Goal: Transaction & Acquisition: Subscribe to service/newsletter

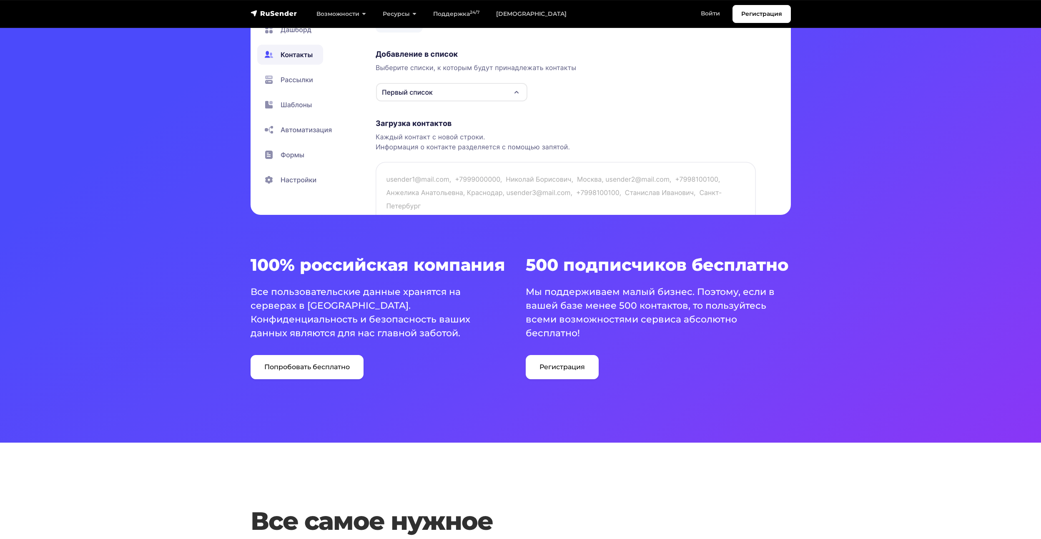
scroll to position [250, 0]
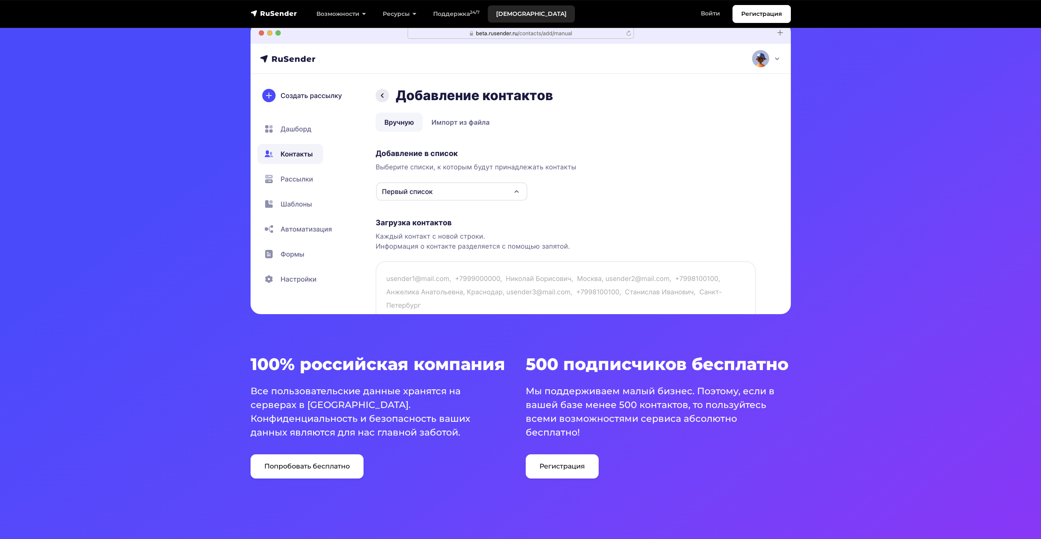
drag, startPoint x: 522, startPoint y: 18, endPoint x: 517, endPoint y: 17, distance: 4.8
click at [521, 18] on link "Тарифы" at bounding box center [531, 13] width 87 height 17
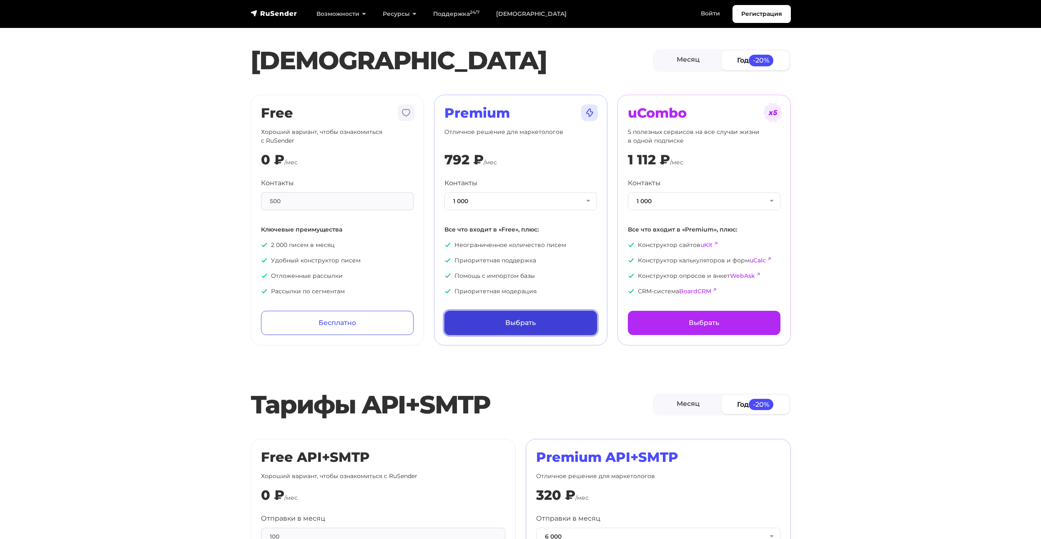
click at [525, 324] on link "Выбрать" at bounding box center [520, 323] width 153 height 24
click at [486, 193] on button "1 000" at bounding box center [520, 201] width 153 height 18
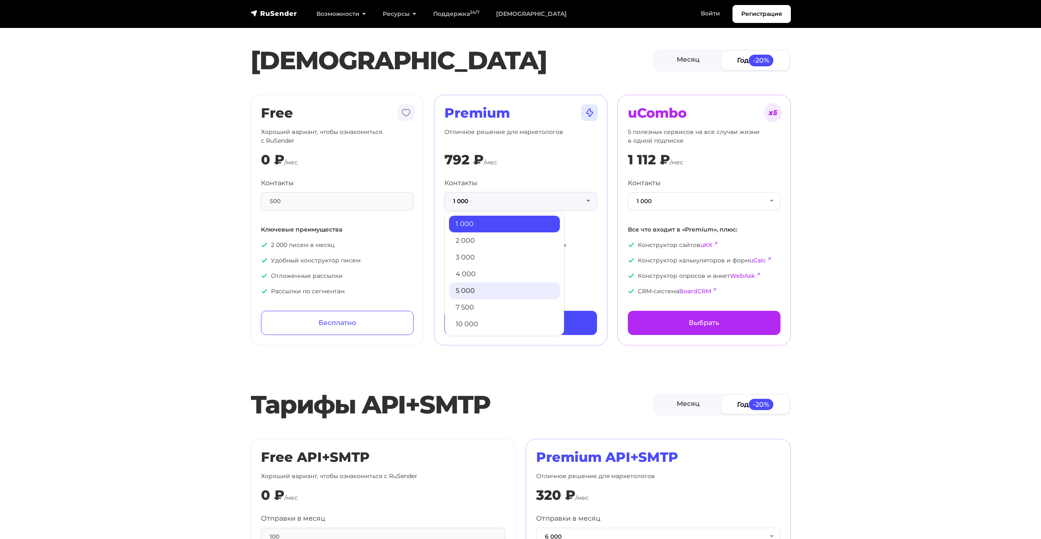
scroll to position [83, 0]
click at [470, 267] on link "15 000" at bounding box center [504, 274] width 111 height 17
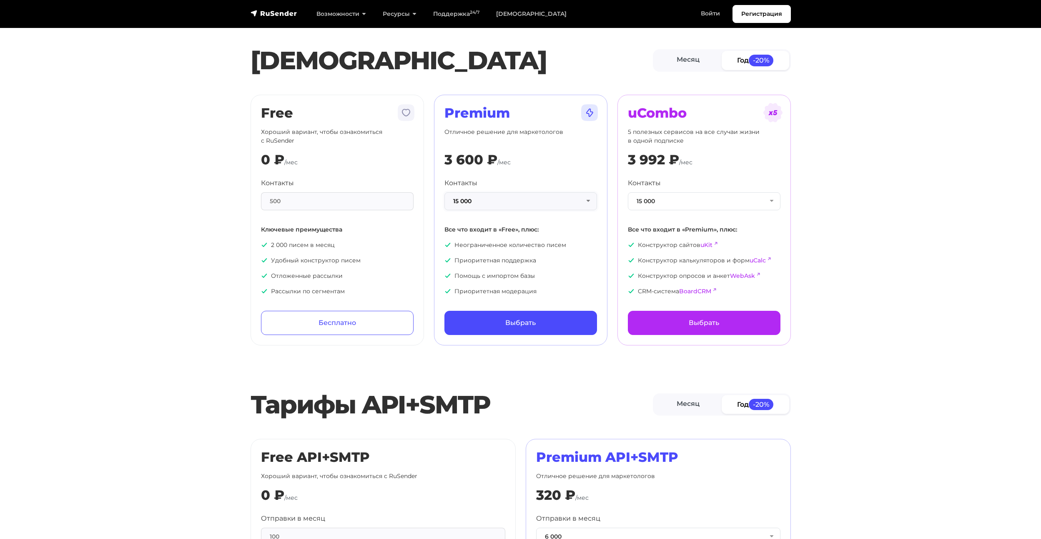
click at [489, 200] on button "15 000" at bounding box center [520, 201] width 153 height 18
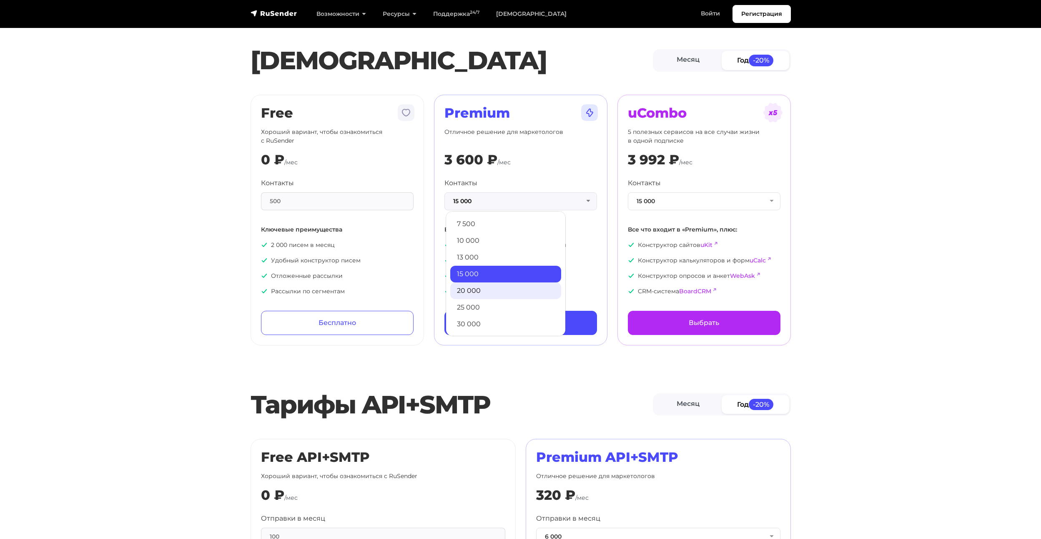
click at [486, 293] on link "20 000" at bounding box center [505, 290] width 111 height 17
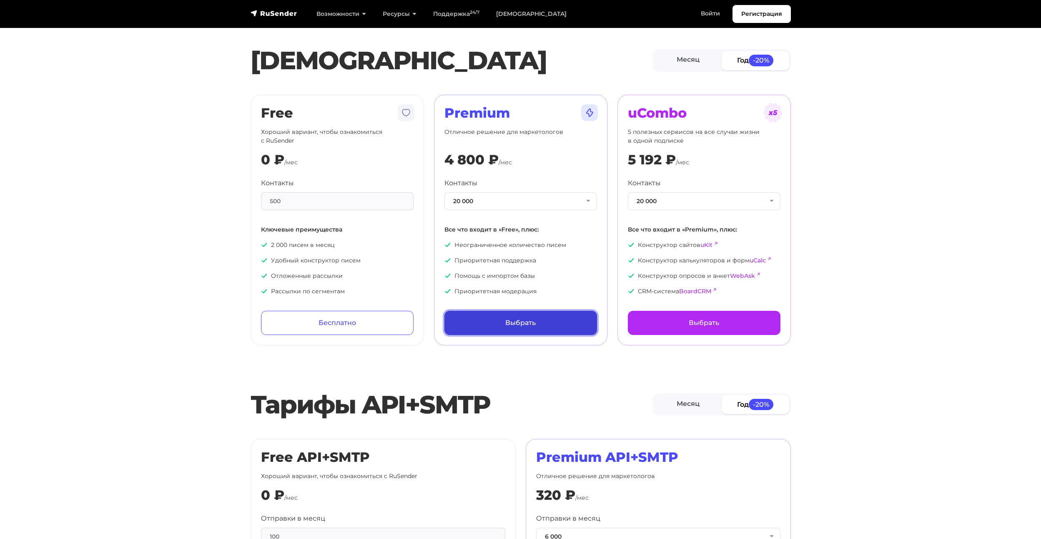
click at [481, 324] on link "Выбрать" at bounding box center [520, 323] width 153 height 24
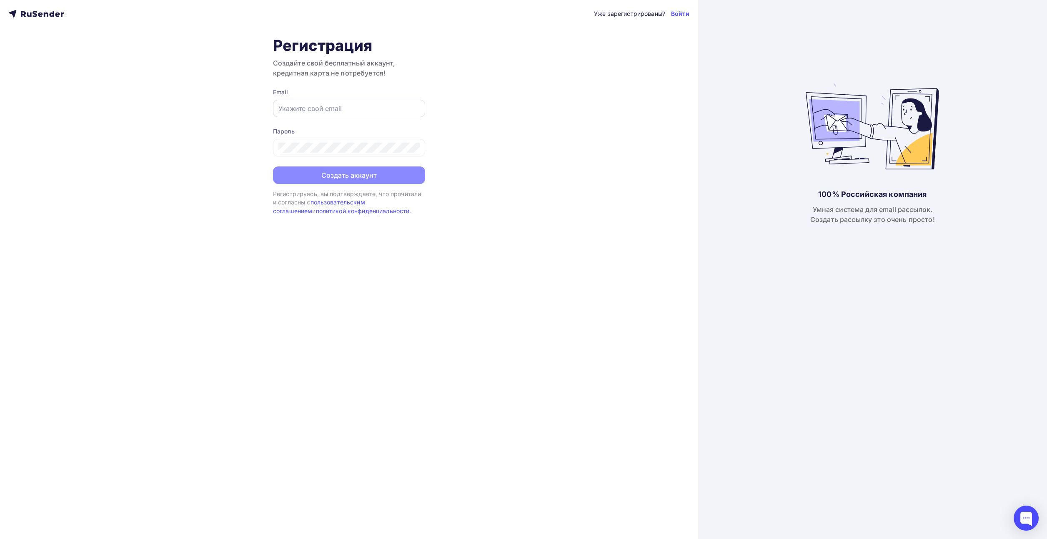
click at [326, 108] on input "text" at bounding box center [348, 108] width 141 height 10
type input "[EMAIL_ADDRESS][DOMAIN_NAME]"
click at [273, 167] on button "Создать аккаунт" at bounding box center [349, 176] width 152 height 18
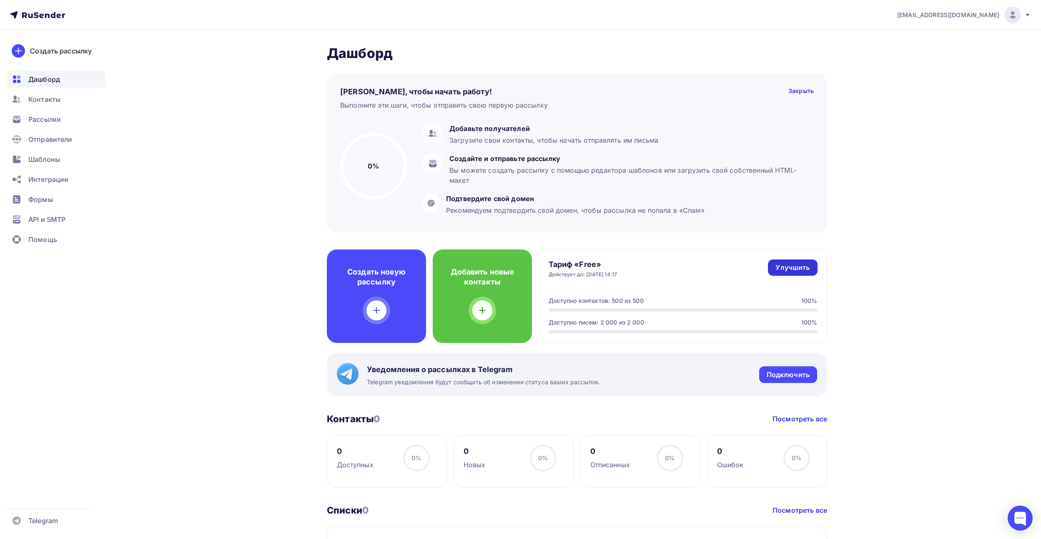
click at [804, 266] on div "Улучшить" at bounding box center [792, 268] width 34 height 10
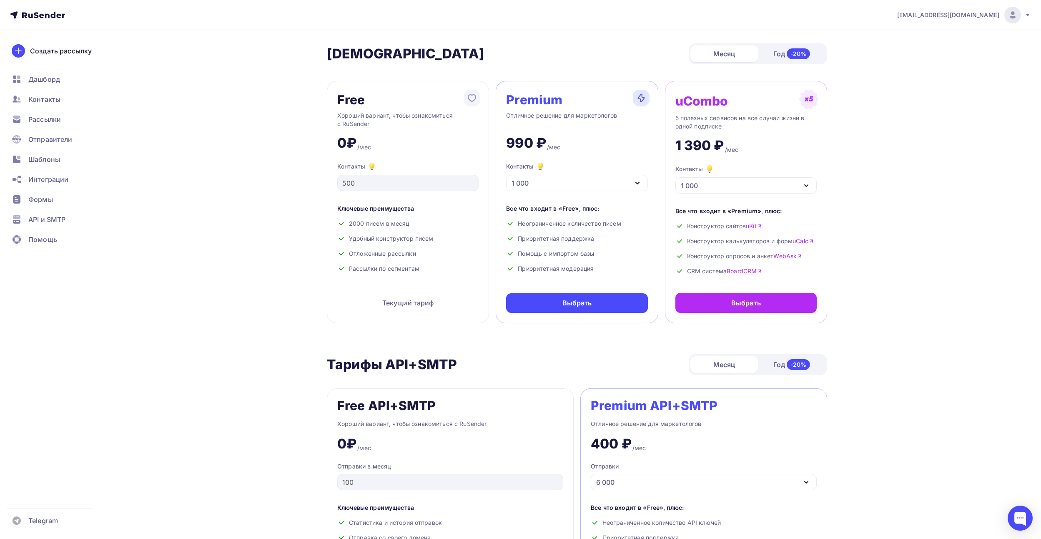
drag, startPoint x: 589, startPoint y: 183, endPoint x: 595, endPoint y: 199, distance: 16.9
click at [591, 183] on div "1 000" at bounding box center [576, 183] width 141 height 16
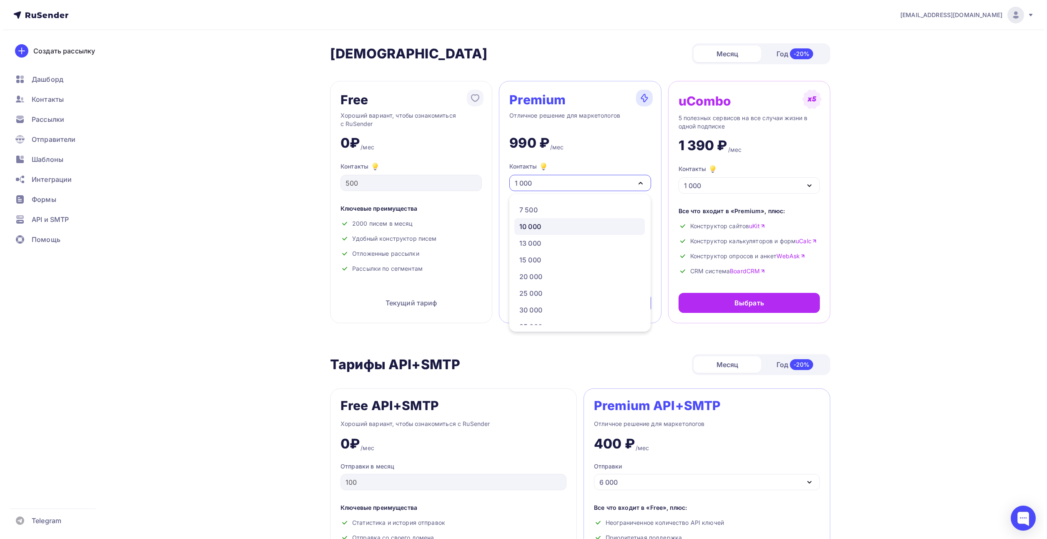
scroll to position [83, 0]
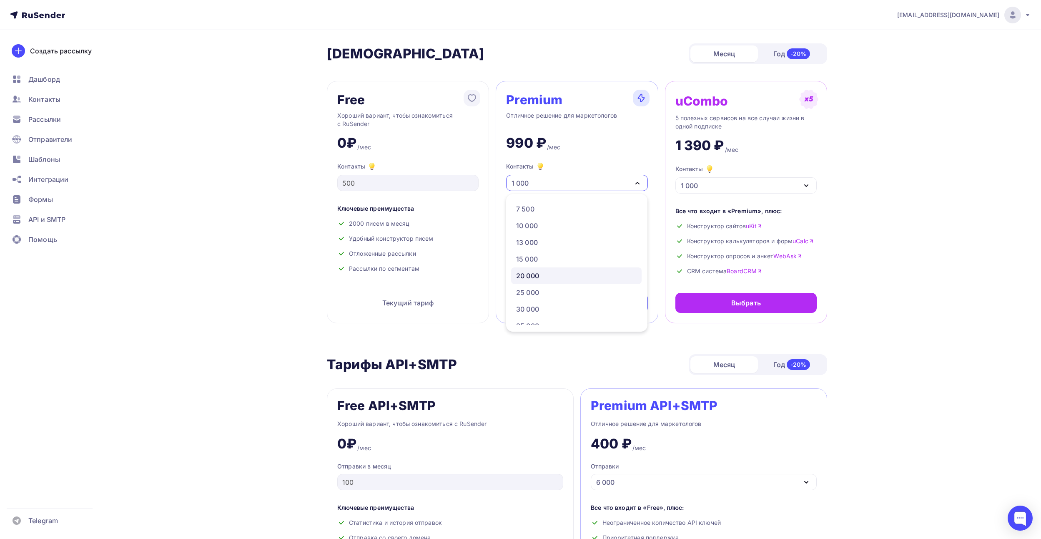
click at [554, 270] on link "20 000" at bounding box center [576, 275] width 130 height 17
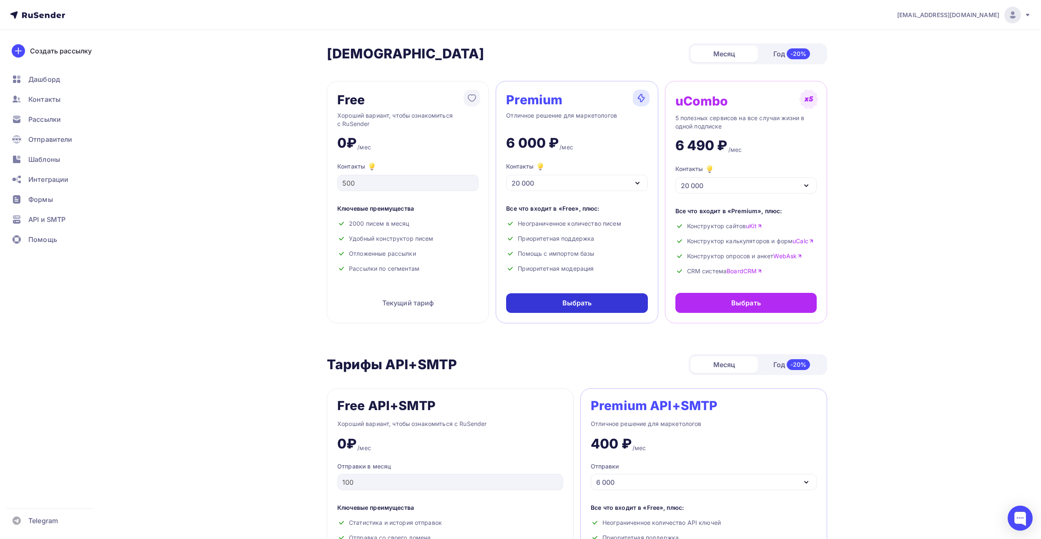
click at [575, 303] on div "Выбрать" at bounding box center [577, 303] width 30 height 10
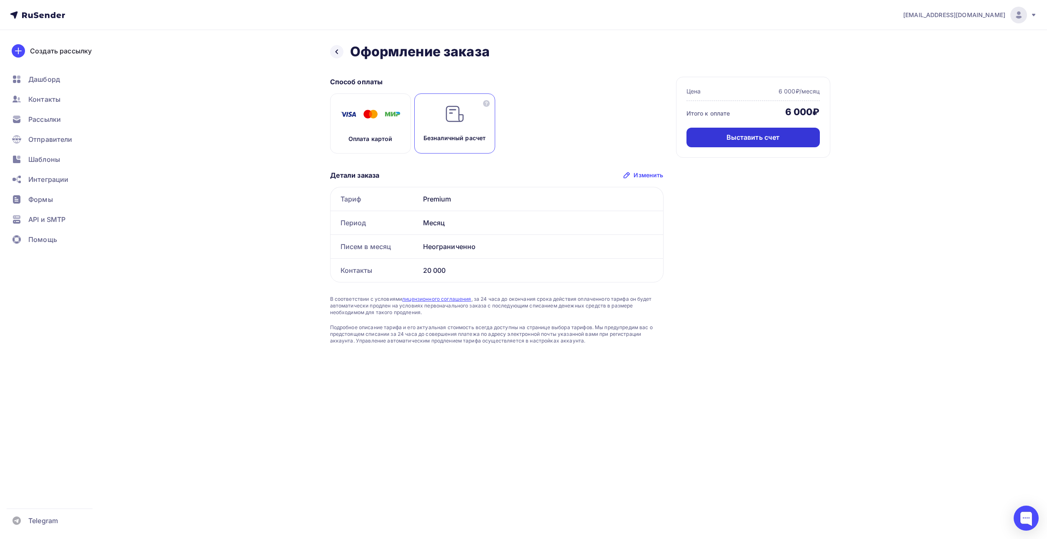
click at [712, 141] on div "Выставить счет" at bounding box center [753, 138] width 133 height 20
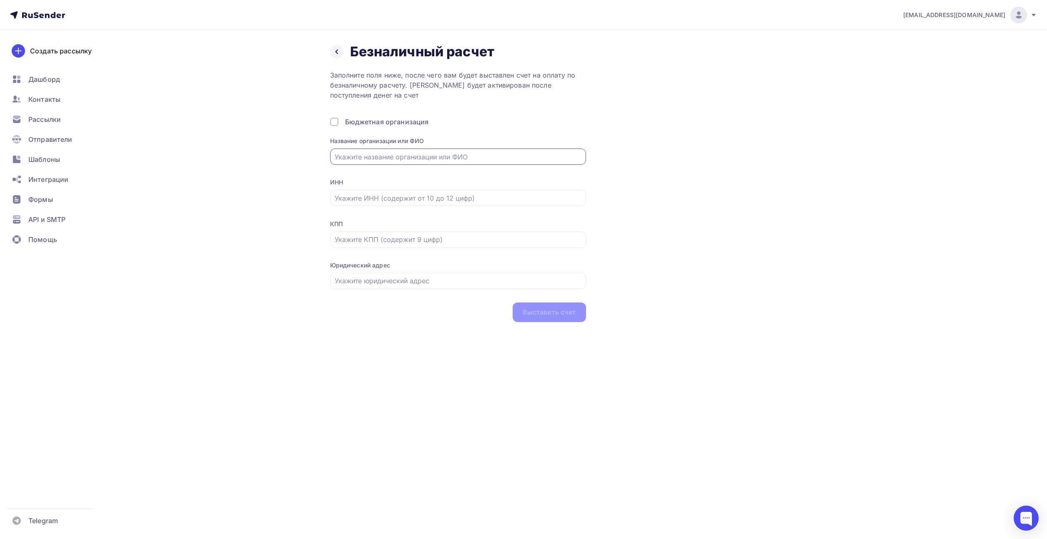
click at [463, 155] on input "text" at bounding box center [458, 157] width 246 height 10
type input "ООО НПП "Системы контроля""
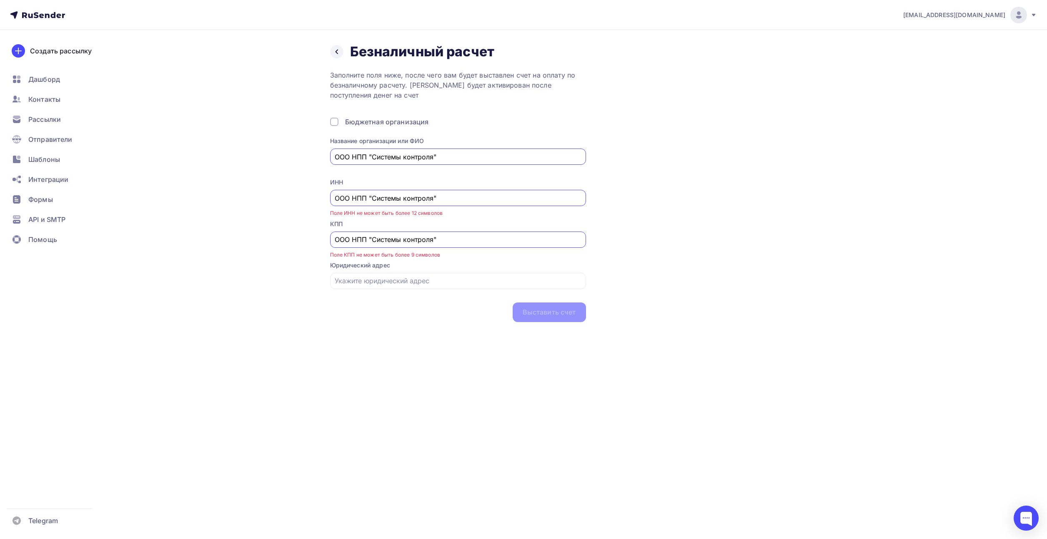
click at [446, 193] on input "ООО НПП "Системы контроля"" at bounding box center [458, 198] width 246 height 10
type input "5903007824"
click at [431, 241] on input "ООО НПП "Системы контроля"" at bounding box center [458, 239] width 246 height 10
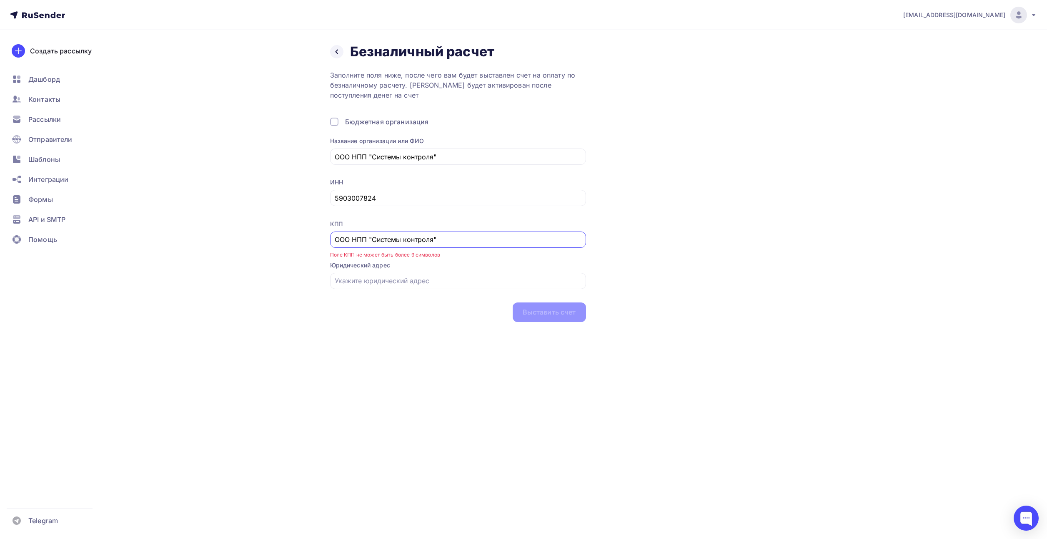
click at [431, 241] on input "ООО НПП "Системы контроля"" at bounding box center [458, 239] width 246 height 10
type input "590301001"
click at [408, 279] on input "text" at bounding box center [458, 281] width 246 height 10
type input "614031, г. Пермь, ул. Докучаева, 31а"
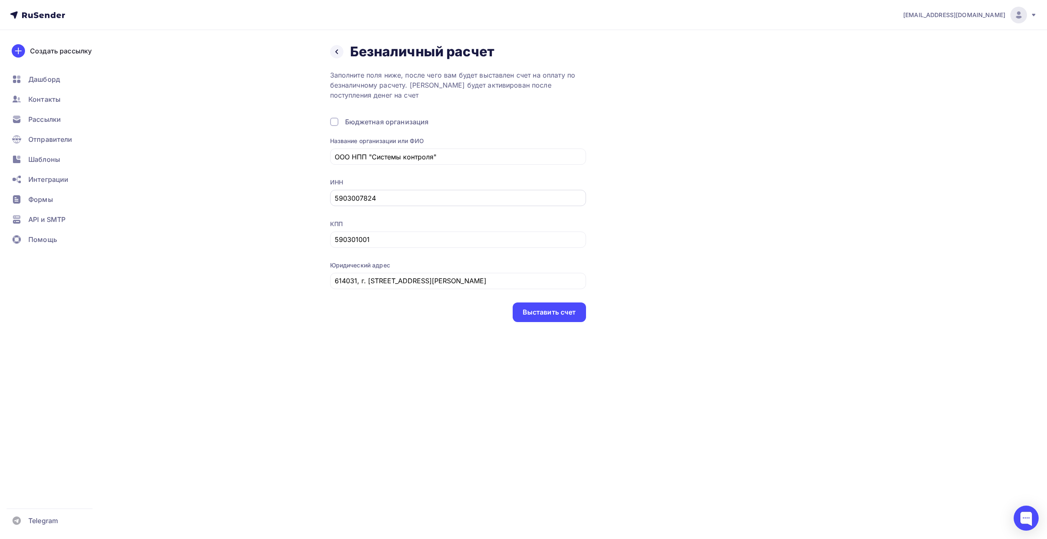
click at [350, 197] on input "5903007824" at bounding box center [458, 198] width 246 height 10
type input "5903022533"
click at [348, 242] on input "590301001" at bounding box center [458, 239] width 246 height 10
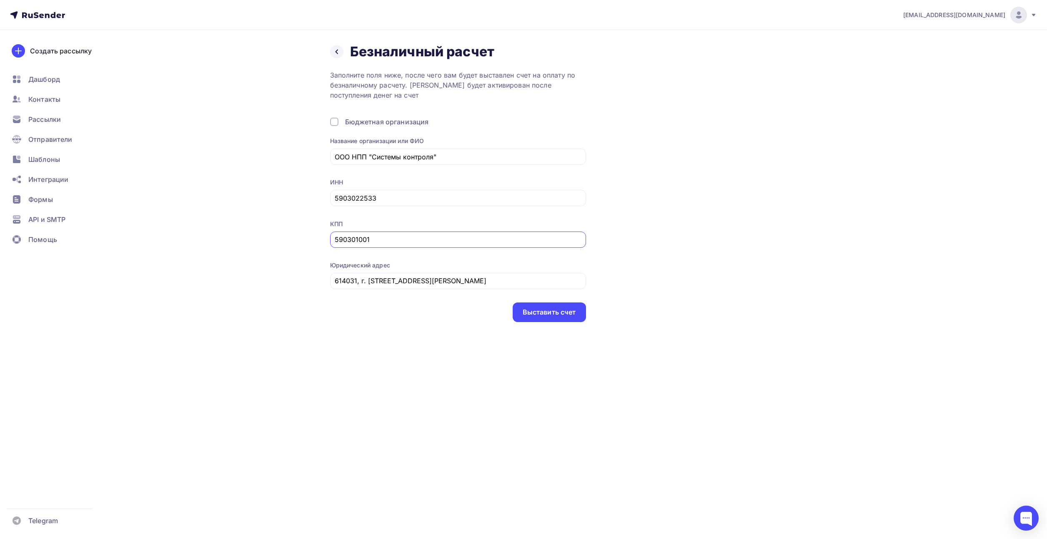
click at [348, 242] on input "590301001" at bounding box center [458, 239] width 246 height 10
click at [254, 257] on div "Назад Безналичный расчет Безналичный расчет Заполните поля ниже, после чего вам…" at bounding box center [523, 192] width 683 height 325
click at [560, 313] on div "Выставить счет" at bounding box center [549, 312] width 53 height 10
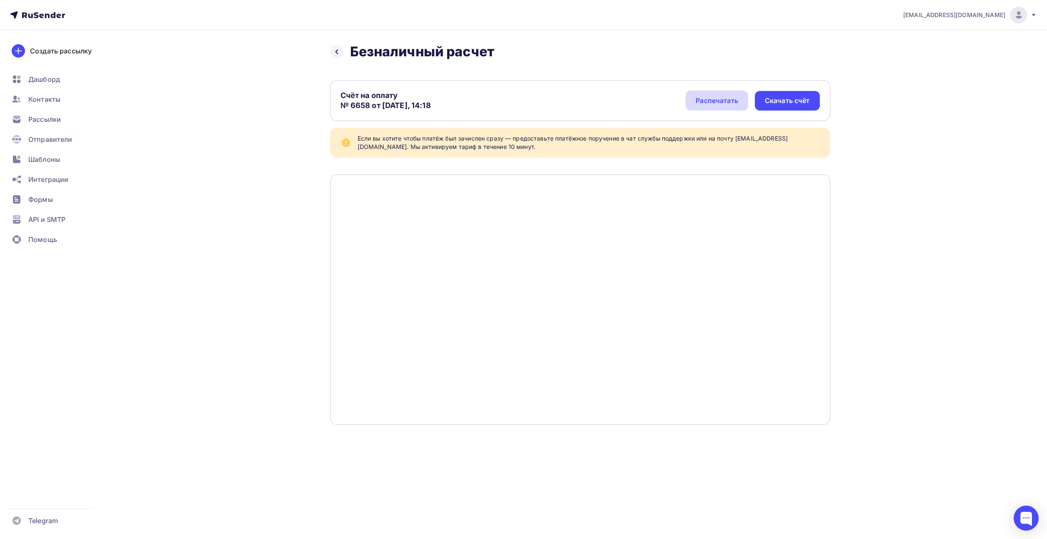
click at [734, 92] on div "Распечатать" at bounding box center [717, 100] width 63 height 20
click at [35, 120] on span "Рассылки" at bounding box center [44, 119] width 33 height 10
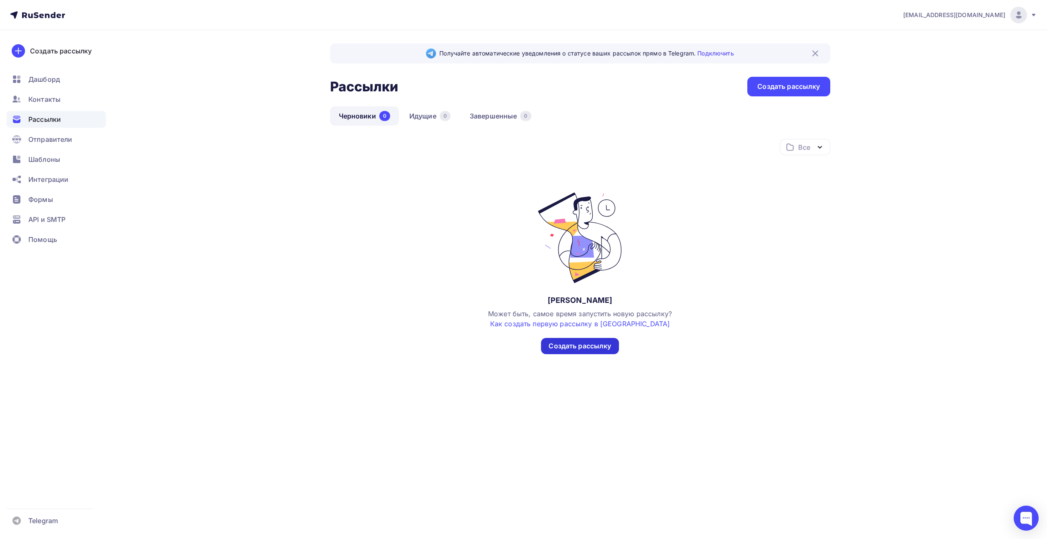
click at [566, 346] on div "Создать рассылку" at bounding box center [580, 346] width 63 height 10
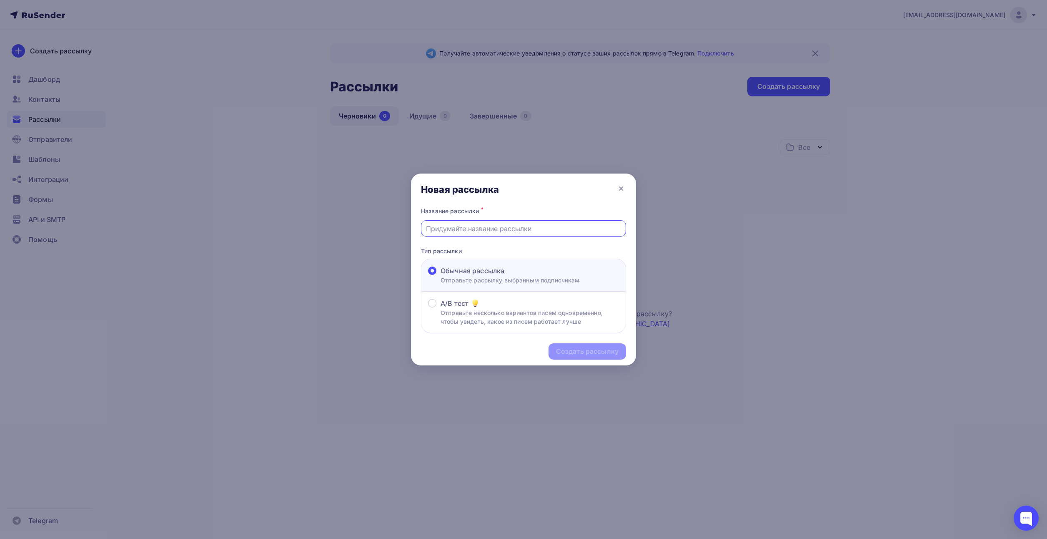
click at [484, 232] on input "text" at bounding box center [523, 228] width 195 height 10
type input "G"
type input "Приглашение на Термообработку"
click at [582, 346] on div "Создать рассылку" at bounding box center [588, 351] width 78 height 16
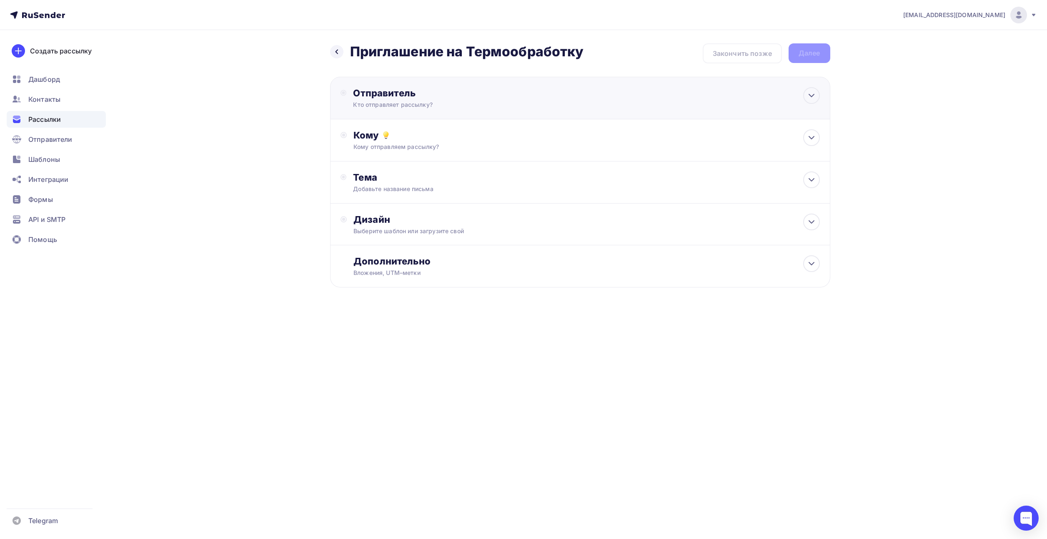
click at [426, 104] on div "Кто отправляет рассылку?" at bounding box center [434, 104] width 163 height 8
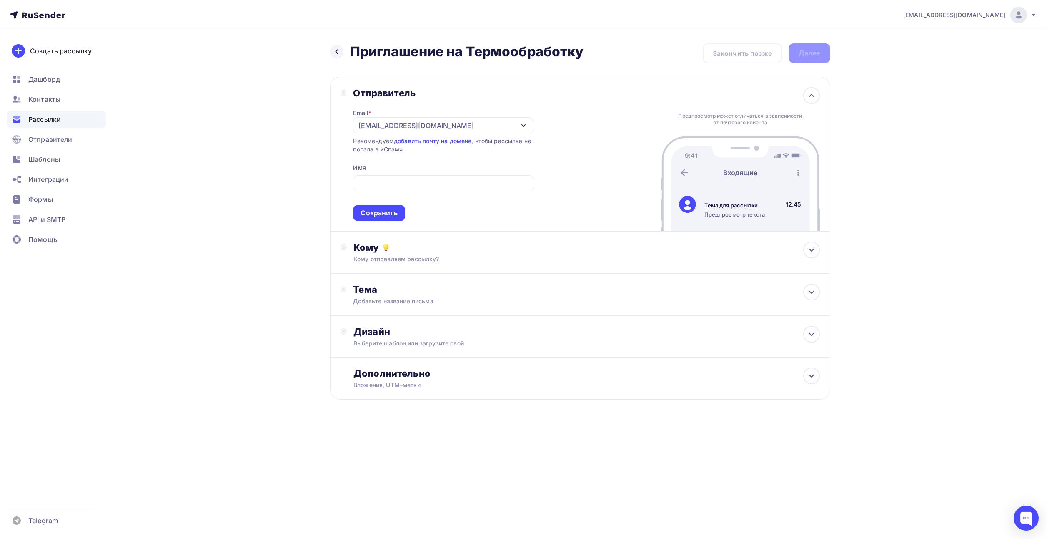
click at [306, 150] on div "Назад Приглашение на Термообработку Приглашение на Термообработку Закончить поз…" at bounding box center [523, 241] width 683 height 423
click at [394, 123] on div "[EMAIL_ADDRESS][DOMAIN_NAME]" at bounding box center [415, 125] width 115 height 10
click at [407, 184] on div "Добавить отправителя" at bounding box center [420, 180] width 78 height 10
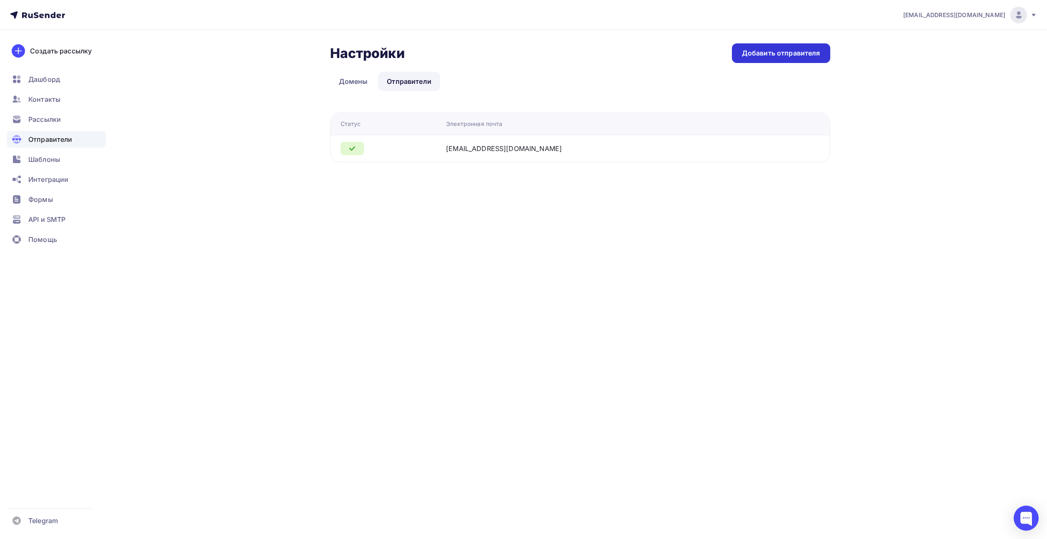
click at [767, 54] on div "Добавить отправителя" at bounding box center [781, 53] width 78 height 10
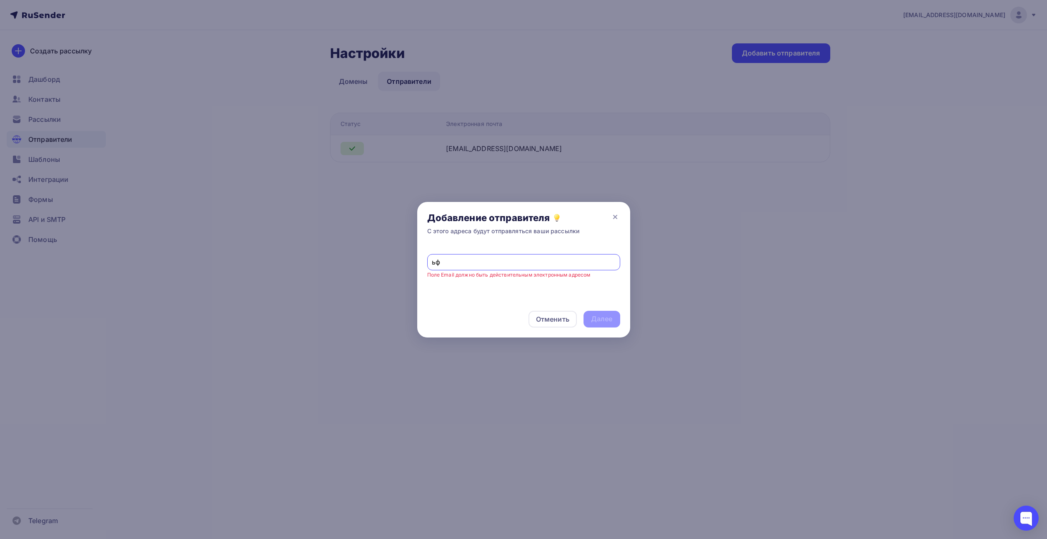
type input "ь"
drag, startPoint x: 514, startPoint y: 262, endPoint x: 394, endPoint y: 261, distance: 120.5
click at [394, 261] on div "Добавление отправителя С этого адреса будут отправляться ваши рассылки emailroo…" at bounding box center [523, 269] width 1047 height 539
paste input "Выход"
type input "emailroom@termodat.ru"
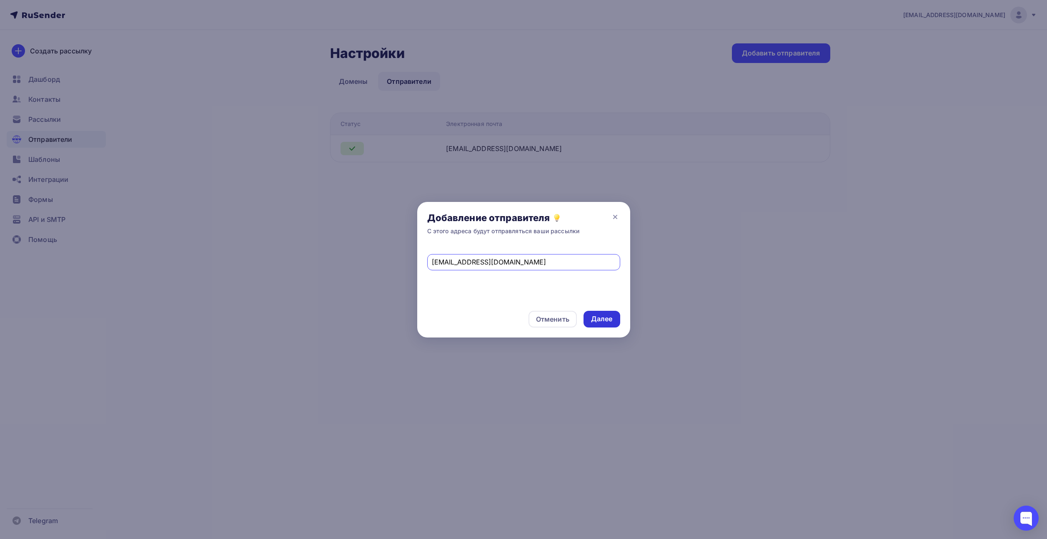
click at [598, 322] on div "Далее" at bounding box center [602, 319] width 22 height 10
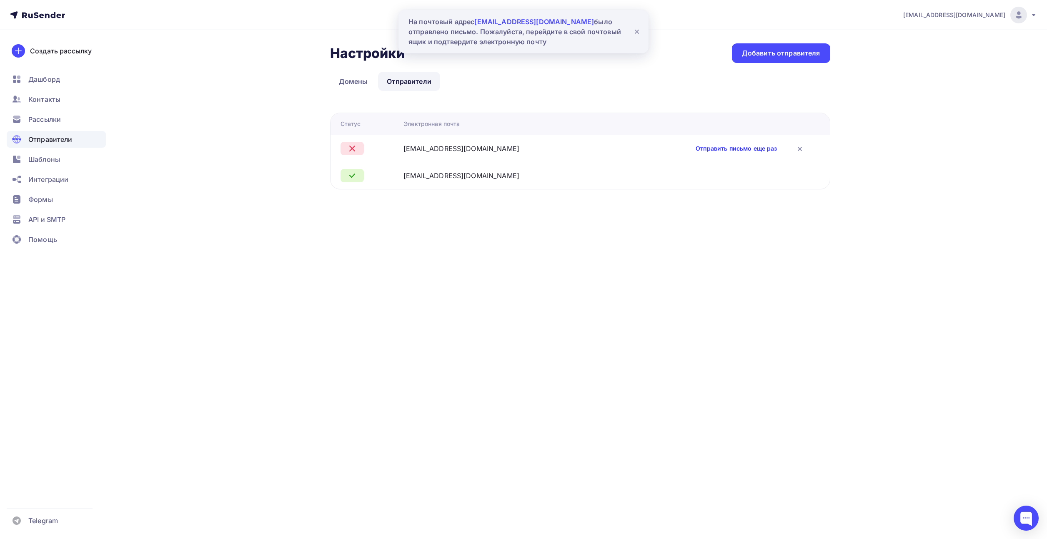
click at [701, 151] on link "Отправить письмо еще раз" at bounding box center [736, 148] width 81 height 8
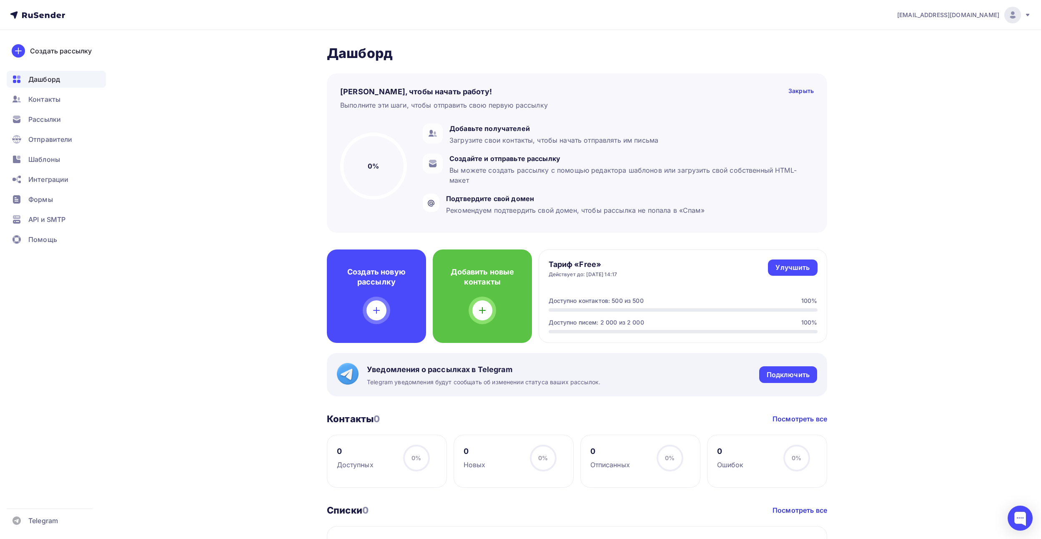
click at [30, 130] on ul "Дашборд Контакты Рассылки Отправители Шаблоны Интеграции Формы API и SMTP Помощь" at bounding box center [56, 161] width 99 height 181
click at [30, 125] on div "Рассылки" at bounding box center [56, 119] width 99 height 17
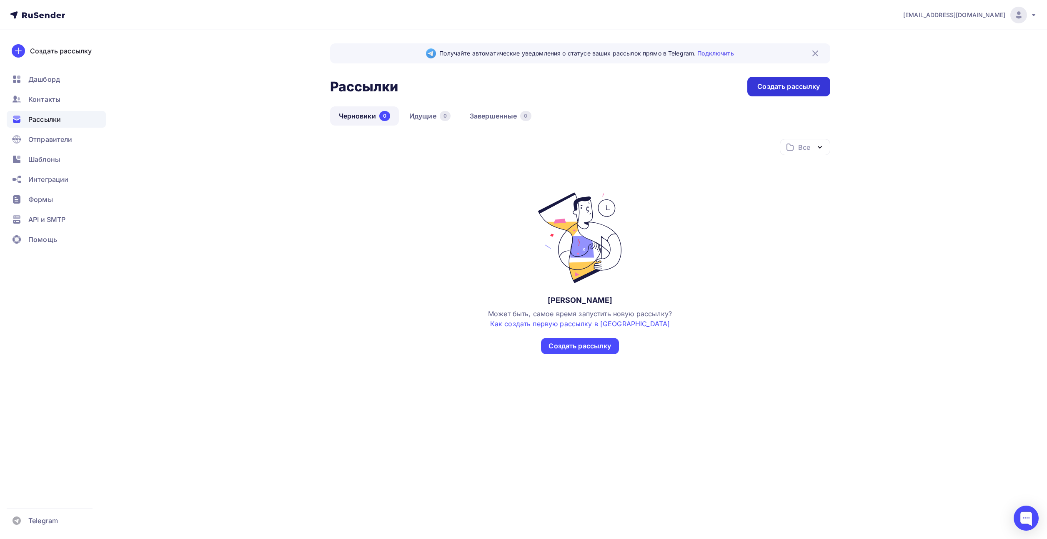
click at [812, 83] on div "Создать рассылку" at bounding box center [788, 87] width 63 height 10
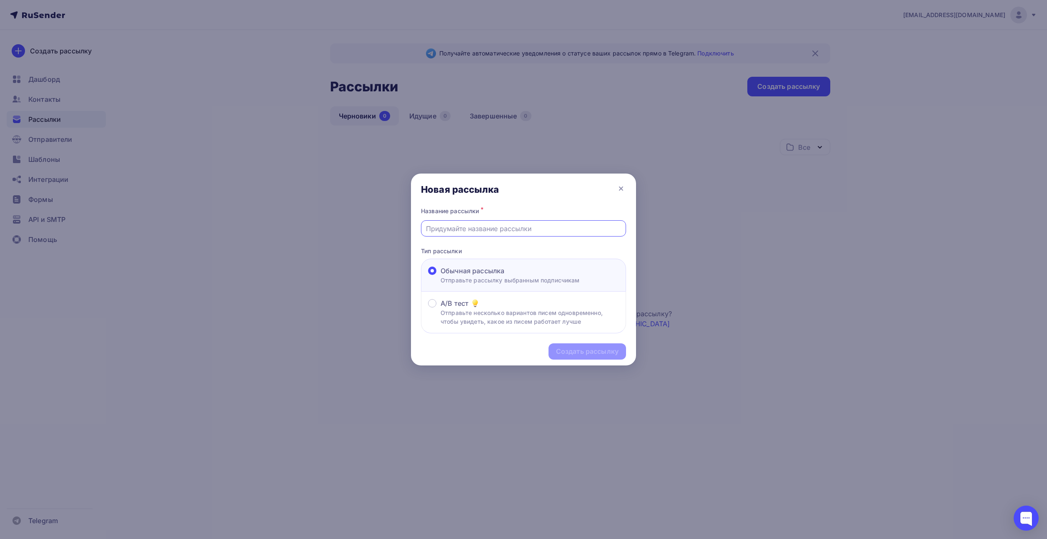
click at [469, 231] on input "text" at bounding box center [523, 228] width 195 height 10
type input "G"
type input "Приглашение на Термообработку"
click at [573, 347] on div "Создать рассылку" at bounding box center [587, 351] width 63 height 10
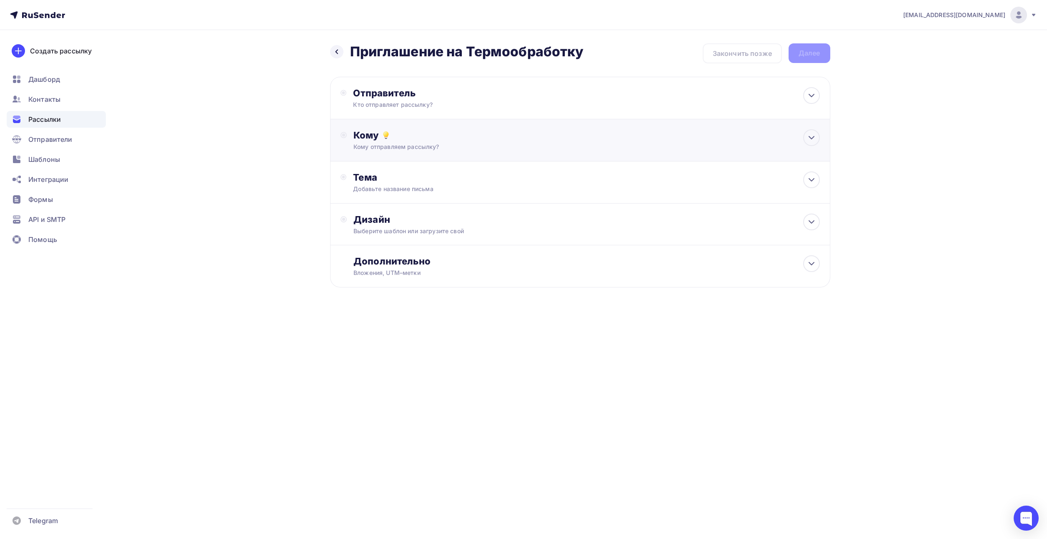
click at [403, 137] on div "Кому" at bounding box center [586, 135] width 466 height 12
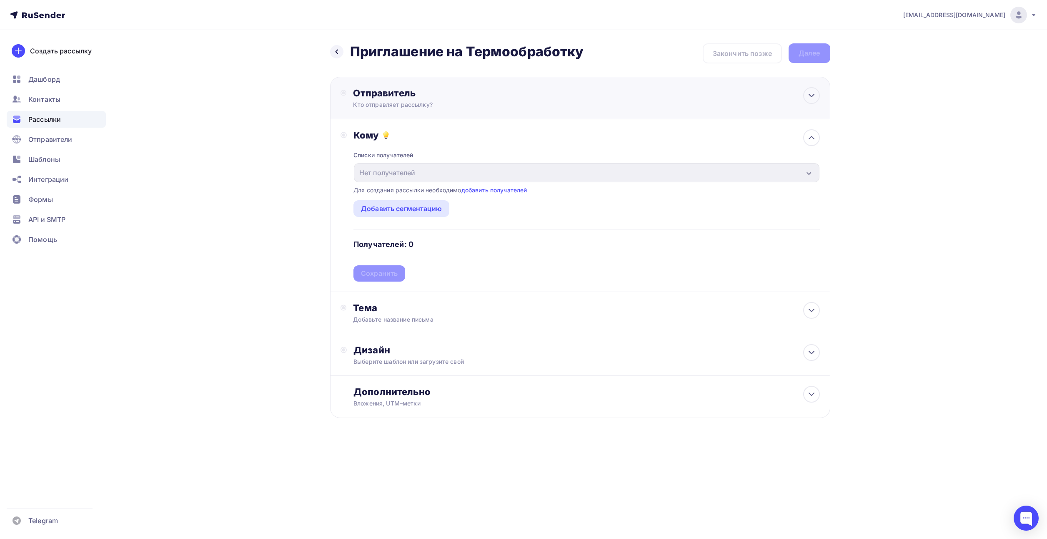
click at [399, 93] on div "Отправитель" at bounding box center [443, 93] width 180 height 12
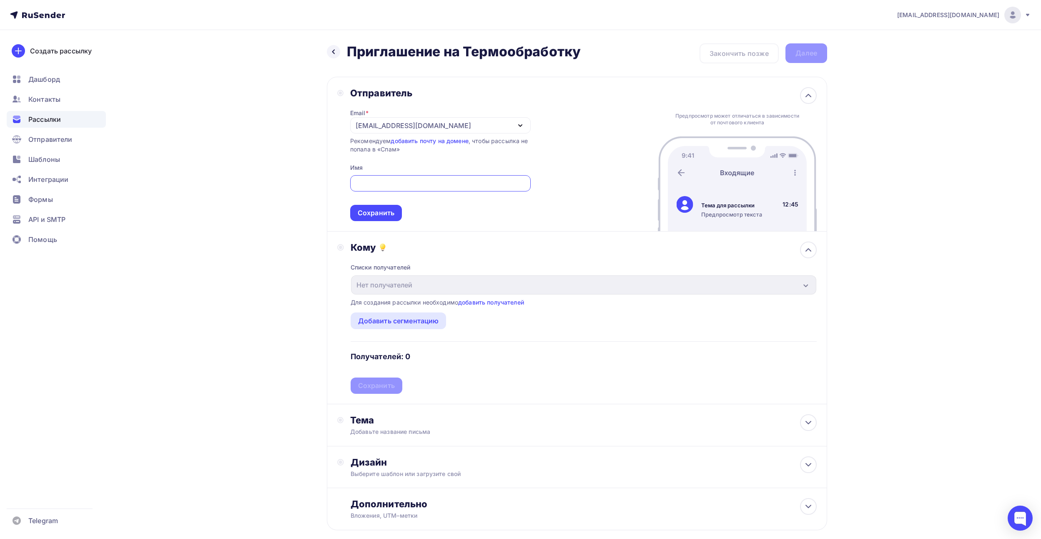
click at [365, 130] on div "[EMAIL_ADDRESS][DOMAIN_NAME]" at bounding box center [413, 125] width 115 height 10
click at [370, 151] on div "emailroom@termodat.ru" at bounding box center [418, 150] width 117 height 10
click at [379, 180] on input "text" at bounding box center [440, 183] width 171 height 10
drag, startPoint x: 420, startPoint y: 185, endPoint x: 317, endPoint y: 181, distance: 103.0
click at [317, 181] on div "Назад Приглашение на Термообработку Приглашение на Термообработку Закончить поз…" at bounding box center [520, 307] width 683 height 554
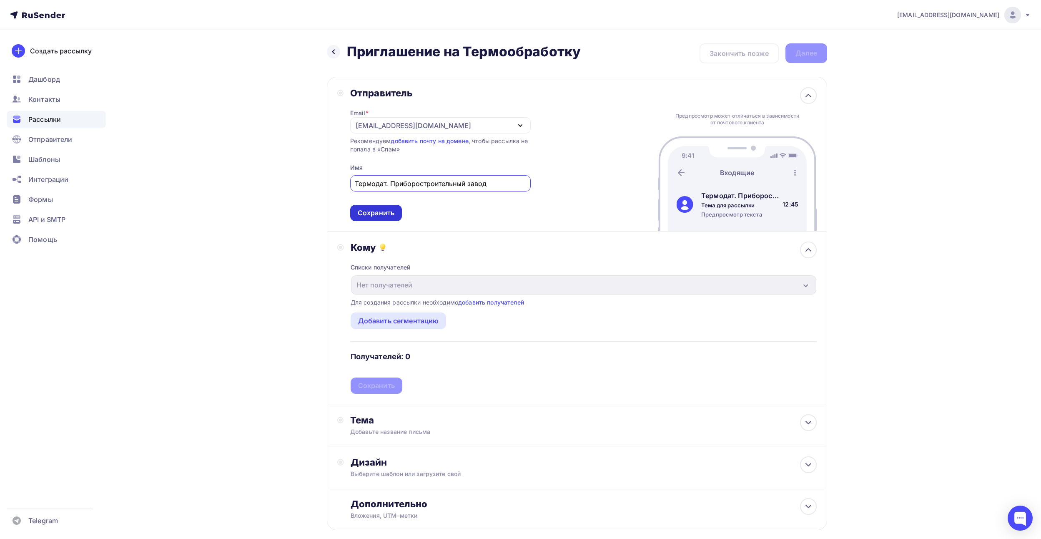
type input "Термодат. Приборостроительный завод"
click at [365, 208] on div "Сохранить" at bounding box center [376, 213] width 37 height 10
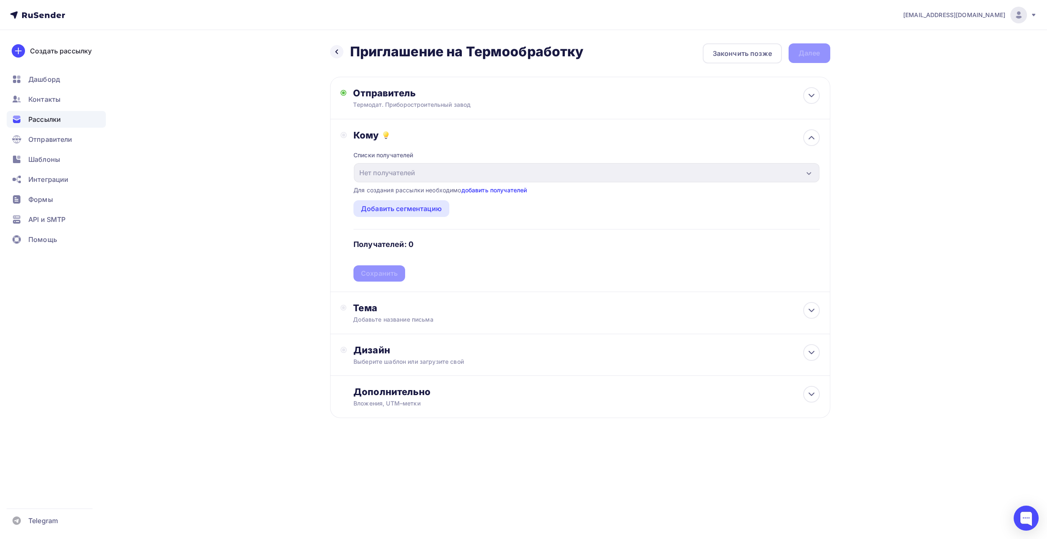
click at [475, 193] on link "добавить получателей" at bounding box center [494, 189] width 66 height 7
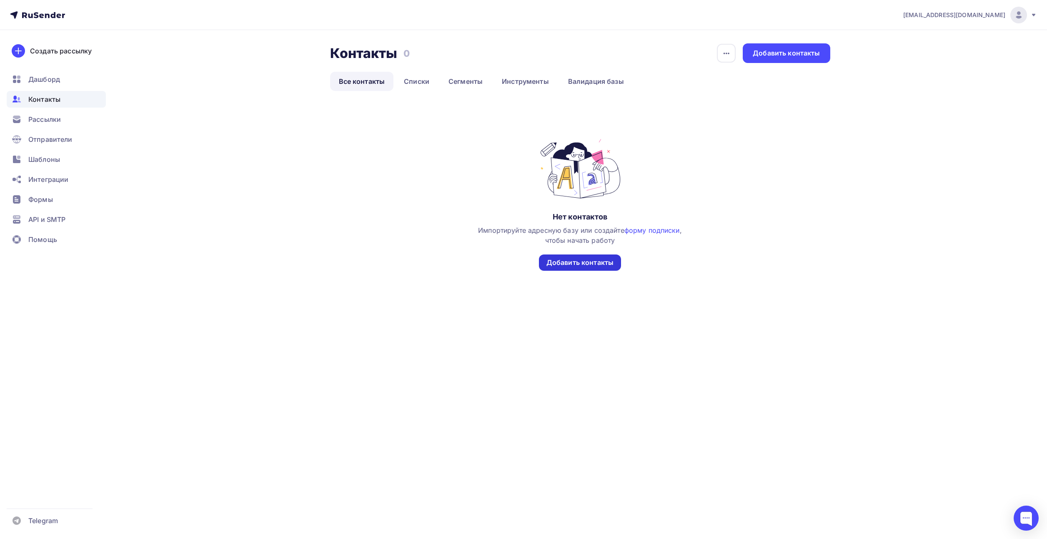
click at [564, 263] on div "Добавить контакты" at bounding box center [579, 263] width 67 height 10
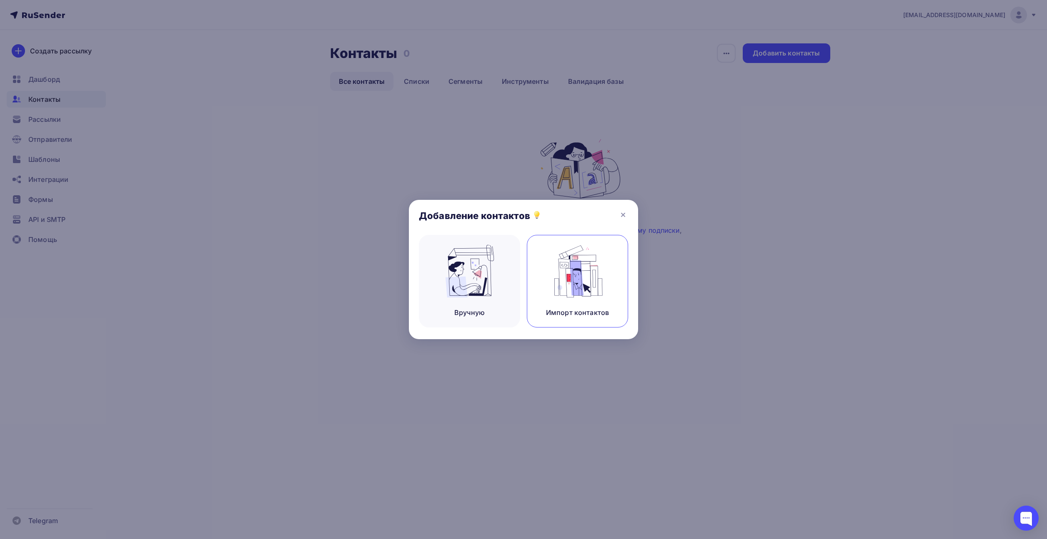
click at [596, 270] on img at bounding box center [578, 271] width 56 height 53
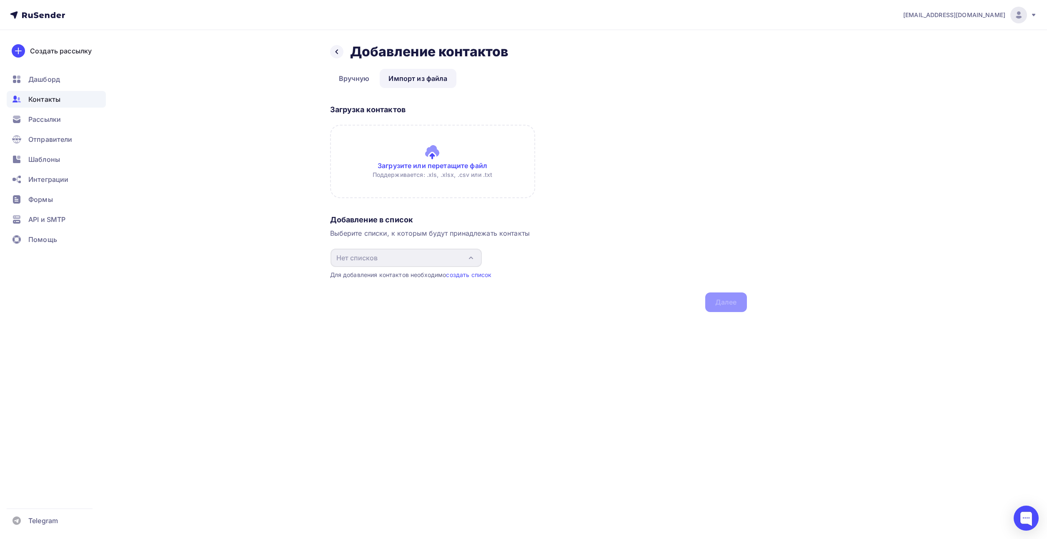
click at [446, 164] on input "file" at bounding box center [432, 161] width 205 height 73
drag, startPoint x: 395, startPoint y: 380, endPoint x: 392, endPoint y: 368, distance: 12.8
click at [394, 378] on div "contact@termodat.ru Аккаунт Тарифы Выйти Создать рассылку Дашборд Контакты Расс…" at bounding box center [523, 269] width 1047 height 539
click at [442, 165] on input "file" at bounding box center [432, 161] width 205 height 73
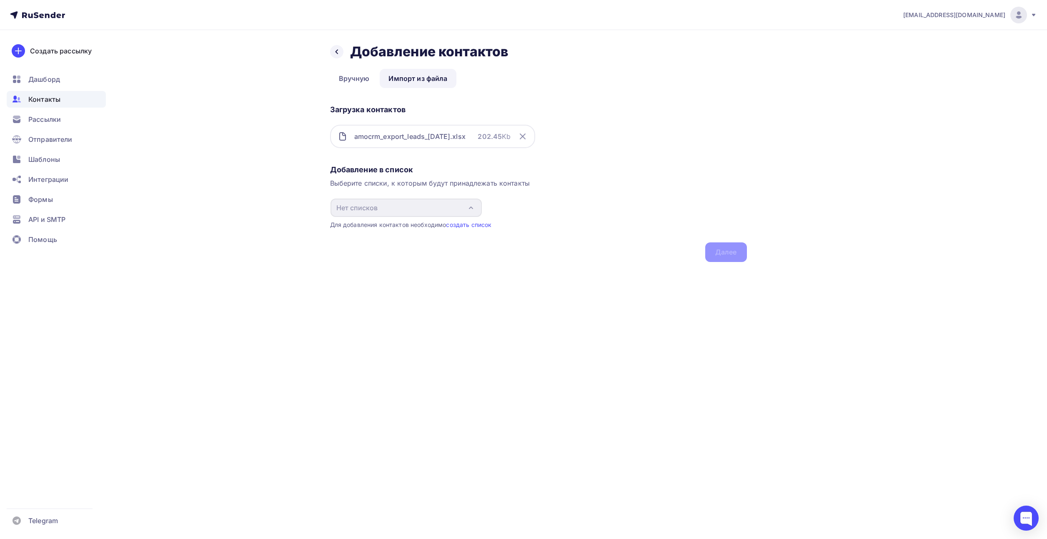
click at [416, 178] on div "Добавление в список Выберите списки, к которым будут принадлежать контакты Нет …" at bounding box center [538, 211] width 417 height 100
click at [398, 131] on div "amocrm_export_leads_2025-09-01.xlsx" at bounding box center [409, 136] width 111 height 10
click at [727, 255] on div "Добавление в список Выберите списки, к которым будут принадлежать контакты Нет …" at bounding box center [538, 211] width 417 height 100
click at [476, 221] on link "создать список" at bounding box center [468, 224] width 45 height 7
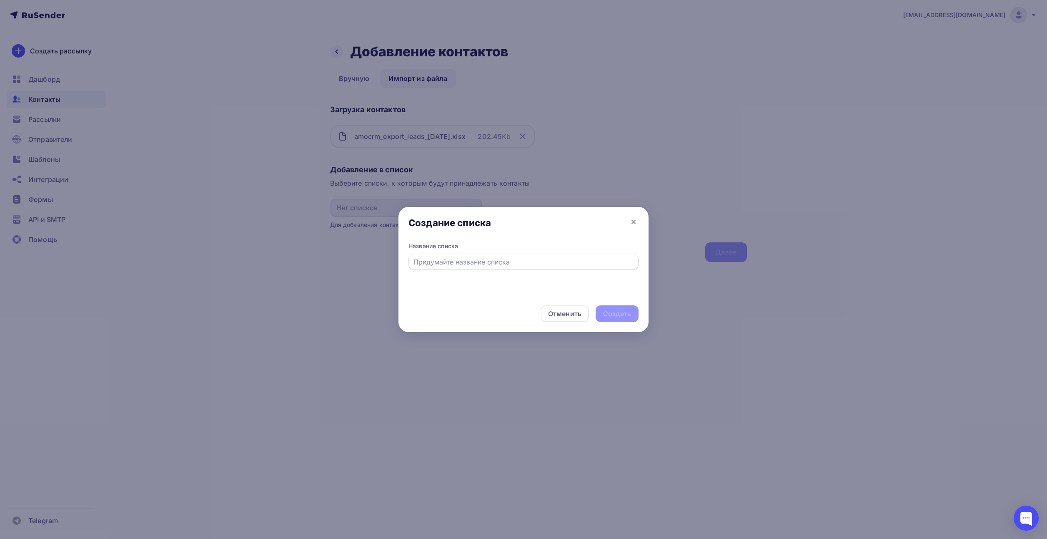
click at [449, 267] on div at bounding box center [523, 261] width 230 height 16
click at [453, 258] on input "text" at bounding box center [523, 262] width 221 height 10
type input "Т"
type input "Печники, пищевая, криоген и пр"
click at [601, 313] on div "Создать" at bounding box center [617, 313] width 43 height 17
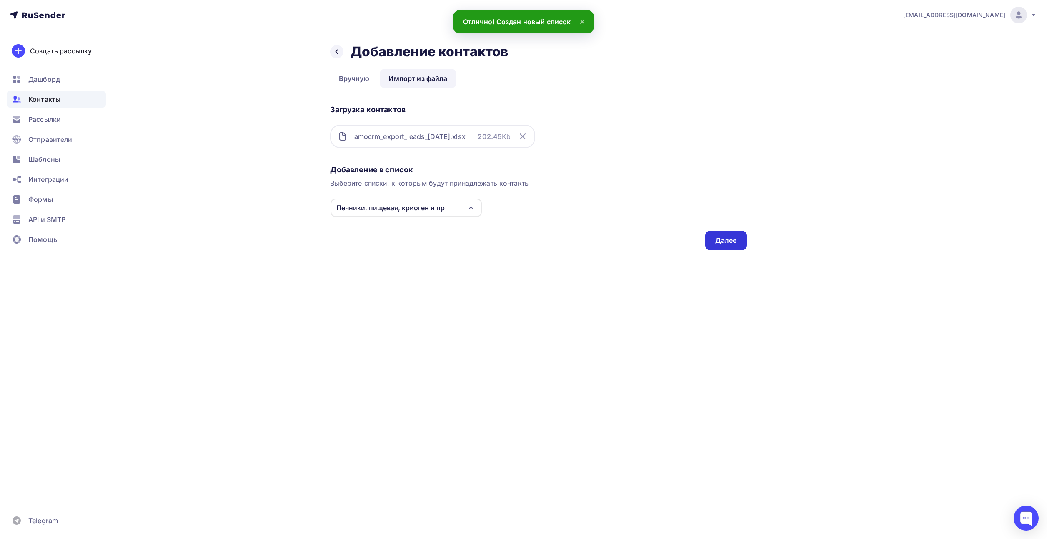
click at [732, 241] on div "Далее" at bounding box center [726, 241] width 22 height 10
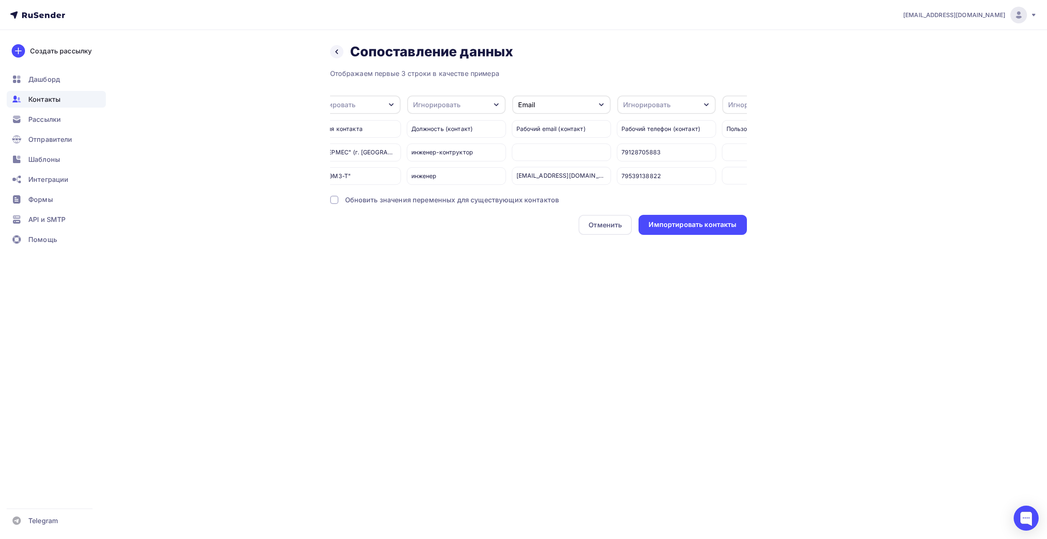
scroll to position [0, 263]
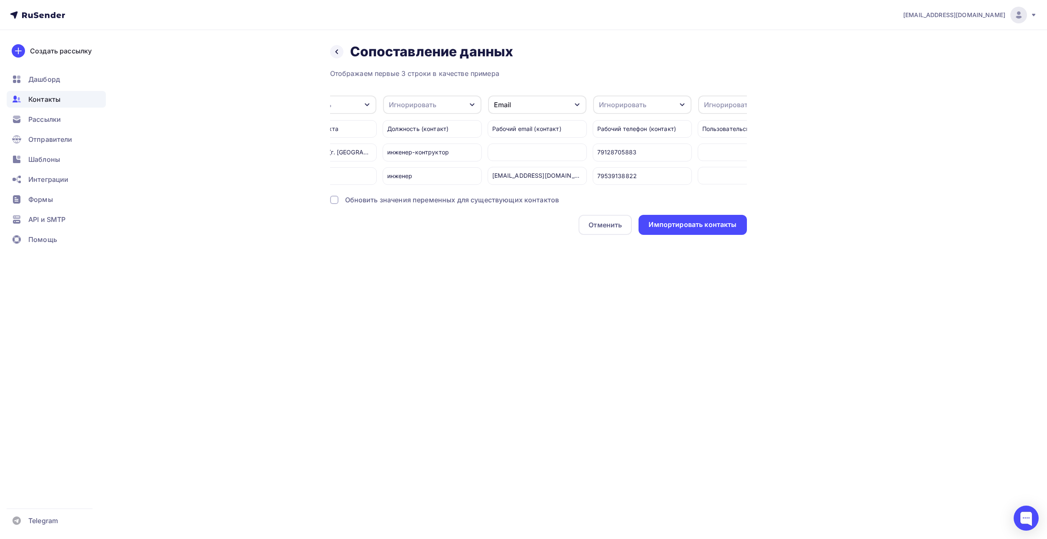
click at [625, 106] on div "Игнорировать" at bounding box center [623, 105] width 48 height 10
click at [614, 165] on div "Телефон" at bounding box center [627, 165] width 48 height 10
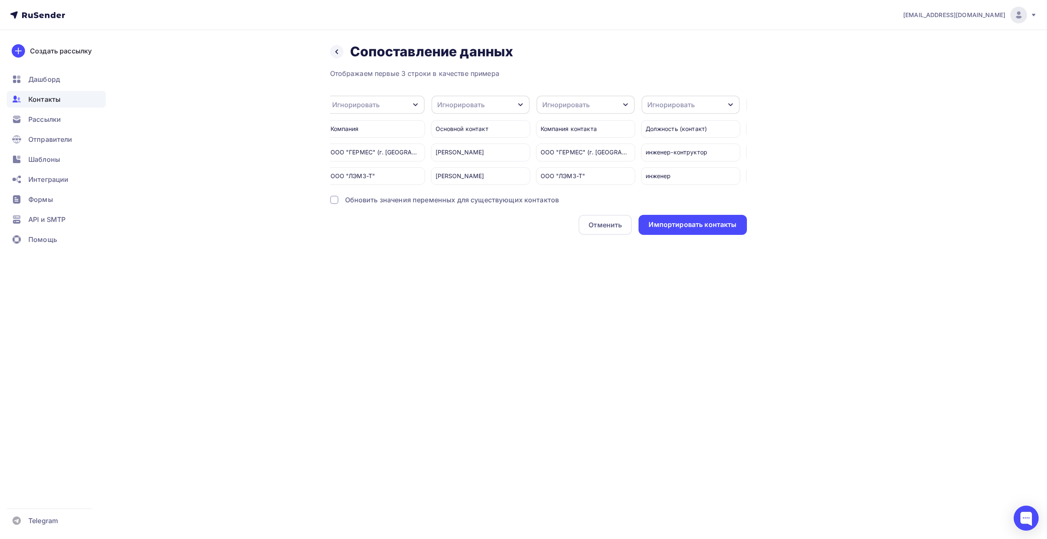
scroll to position [0, 0]
click at [504, 109] on div "Игнорировать" at bounding box center [485, 104] width 98 height 18
click at [550, 77] on div "Отображаем первые 3 строки в качестве примера" at bounding box center [538, 73] width 417 height 10
click at [493, 101] on div "Игнорировать" at bounding box center [485, 104] width 98 height 18
click at [464, 161] on div "Имя" at bounding box center [469, 165] width 48 height 10
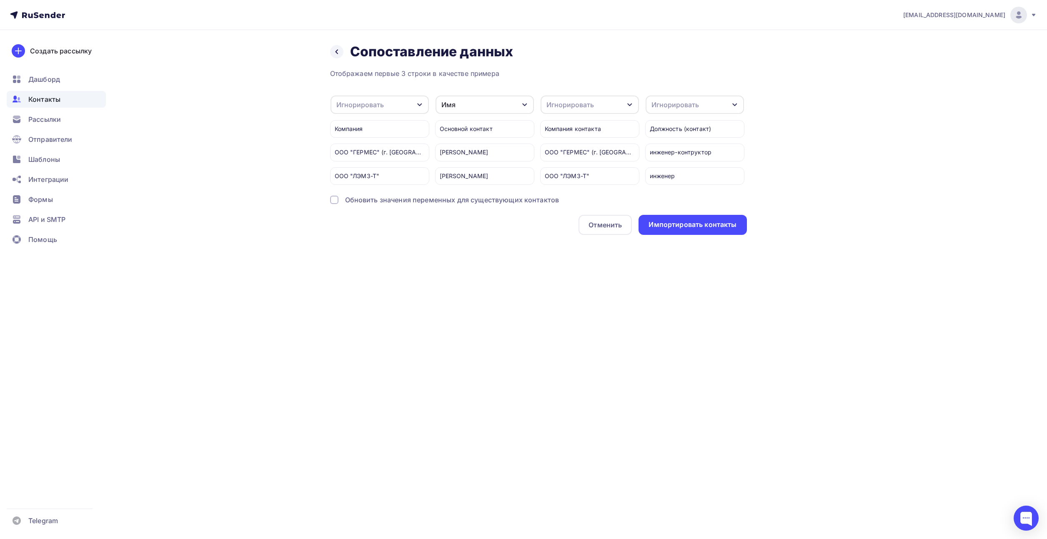
click at [586, 105] on div "Игнорировать" at bounding box center [570, 105] width 48 height 10
click at [568, 192] on div "Создать поле" at bounding box center [574, 184] width 58 height 21
type input "компания"
click at [544, 235] on div "Отменить Импортировать контакты" at bounding box center [538, 225] width 417 height 20
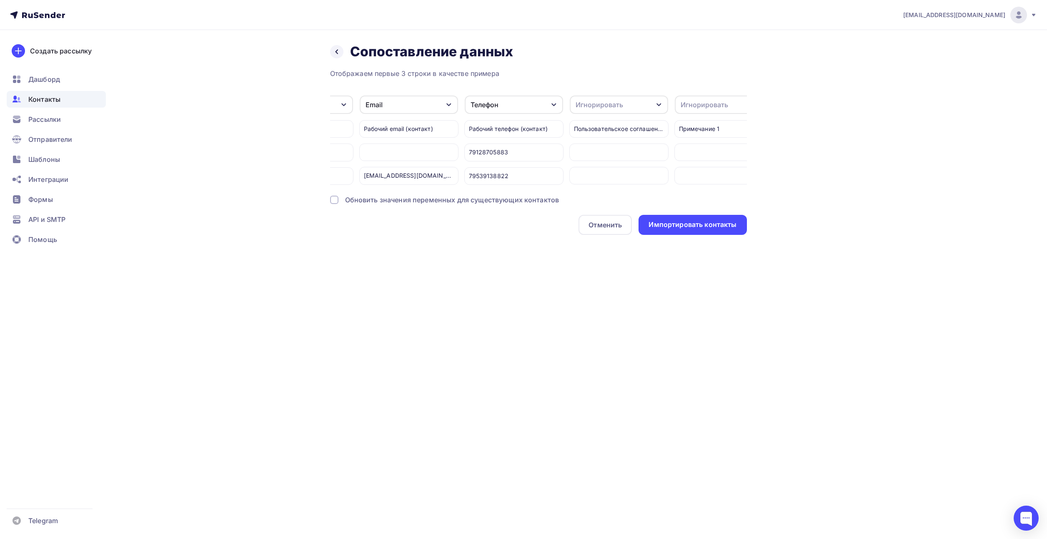
scroll to position [0, 418]
click at [617, 110] on div "Игнорировать" at bounding box center [592, 104] width 98 height 18
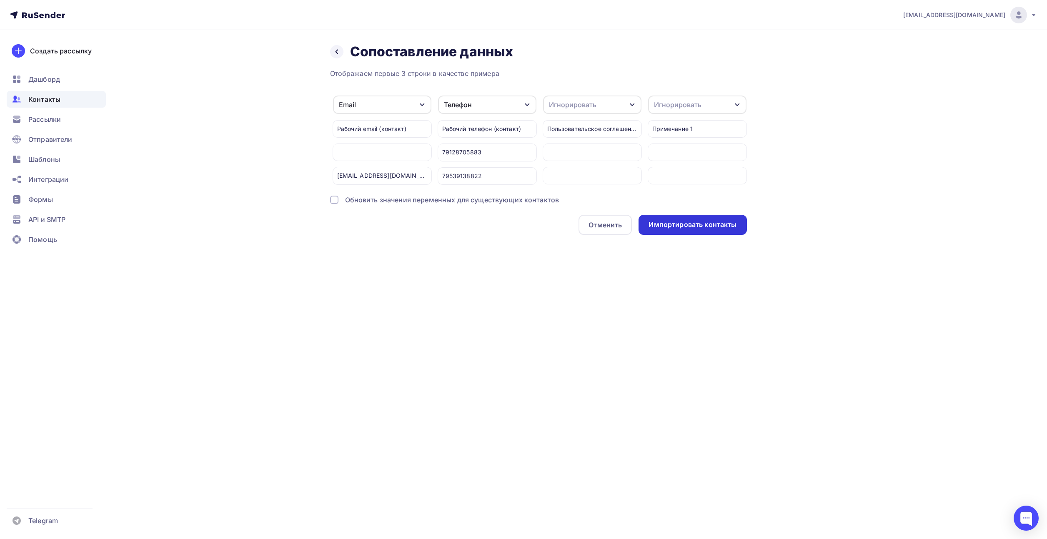
click at [657, 228] on div "Импортировать контакты" at bounding box center [693, 225] width 88 height 10
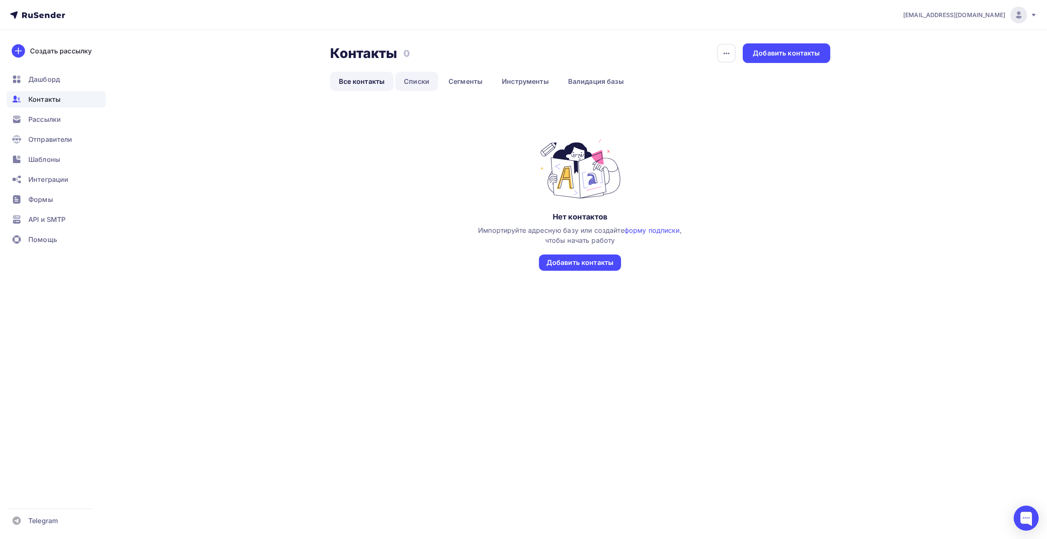
click at [404, 82] on link "Списки" at bounding box center [416, 81] width 43 height 19
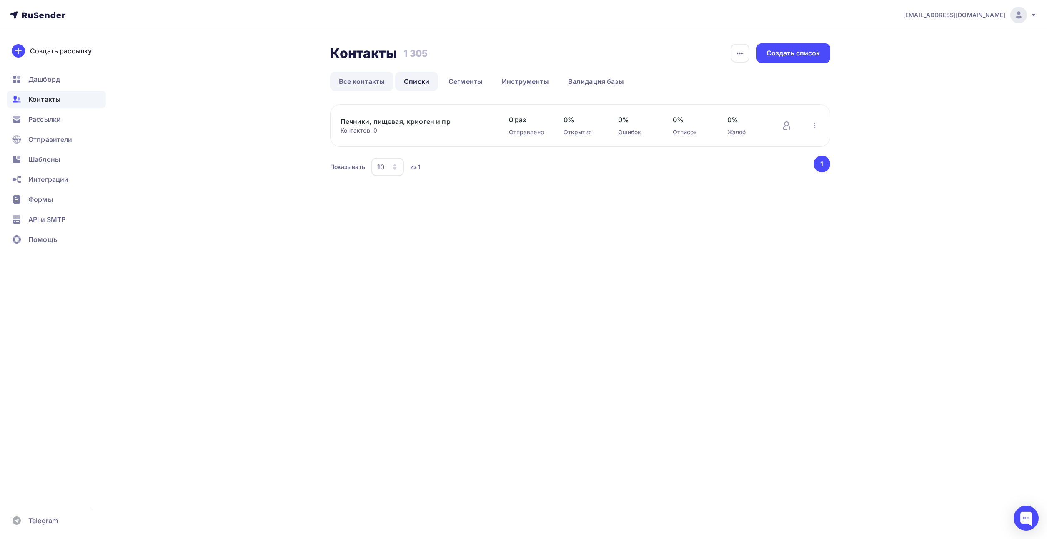
click at [371, 83] on link "Все контакты" at bounding box center [362, 81] width 64 height 19
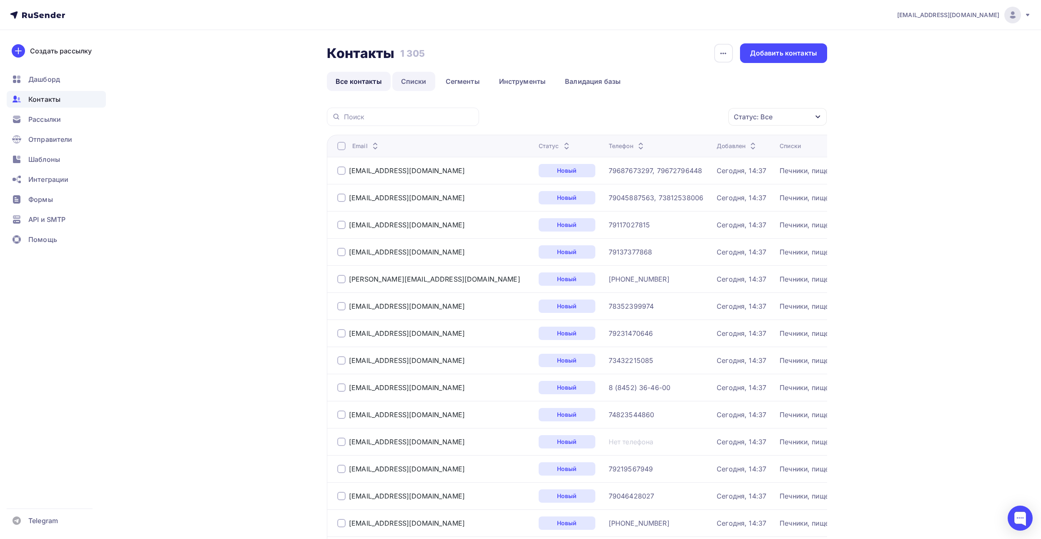
click at [423, 83] on link "Списки" at bounding box center [413, 81] width 43 height 19
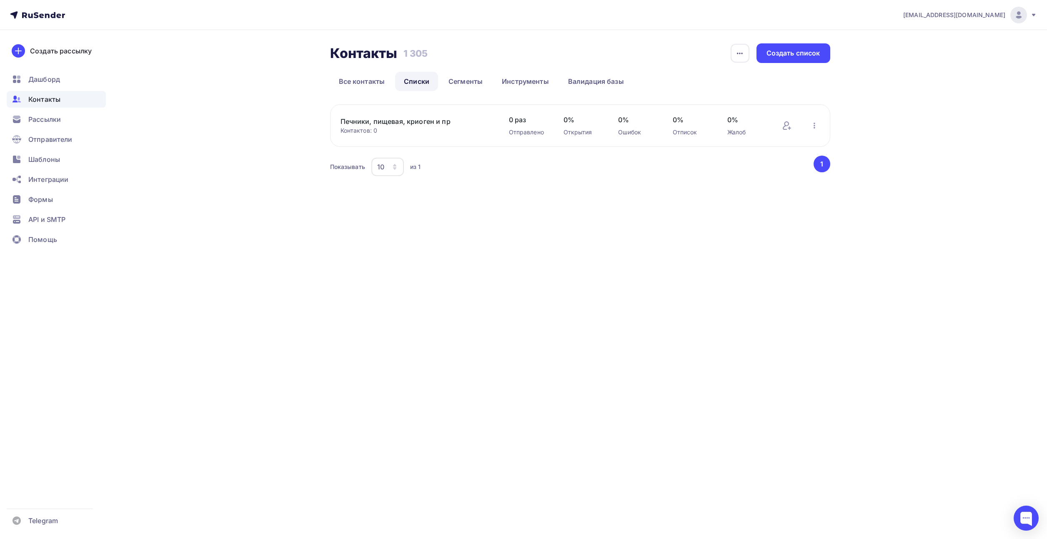
click at [399, 123] on link "Печники, пищевая, криоген и пр" at bounding box center [412, 121] width 142 height 10
click at [355, 81] on link "Все контакты" at bounding box center [362, 81] width 64 height 19
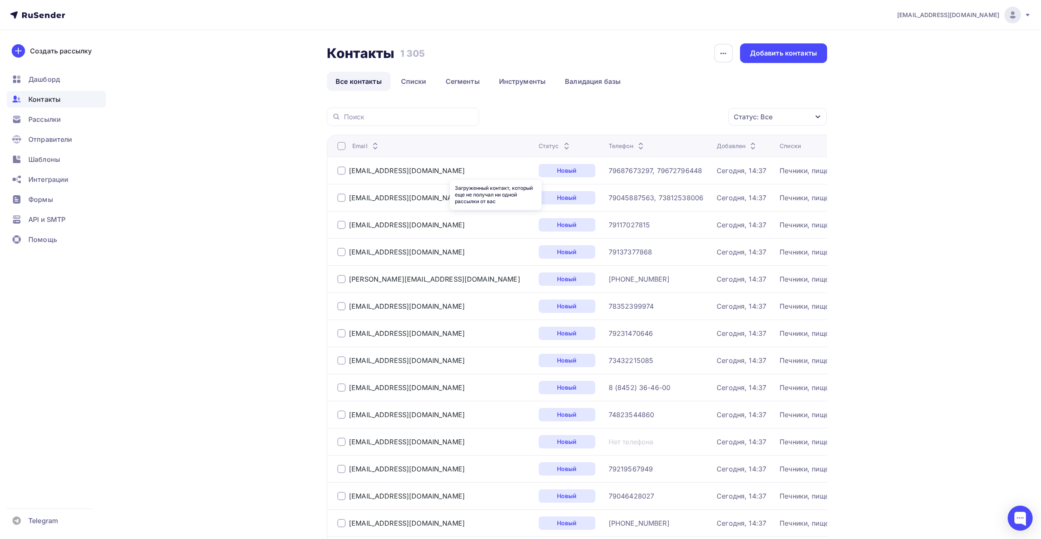
click at [539, 171] on div "Новый" at bounding box center [567, 170] width 57 height 13
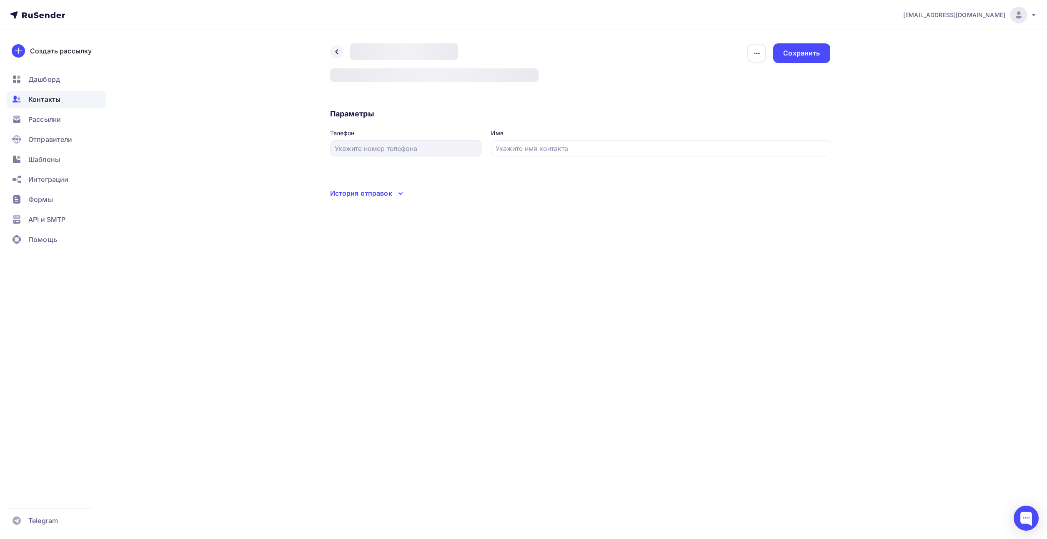
type input "79687673297, 79672796448"
type input "Антон Валерьевич Колпаков"
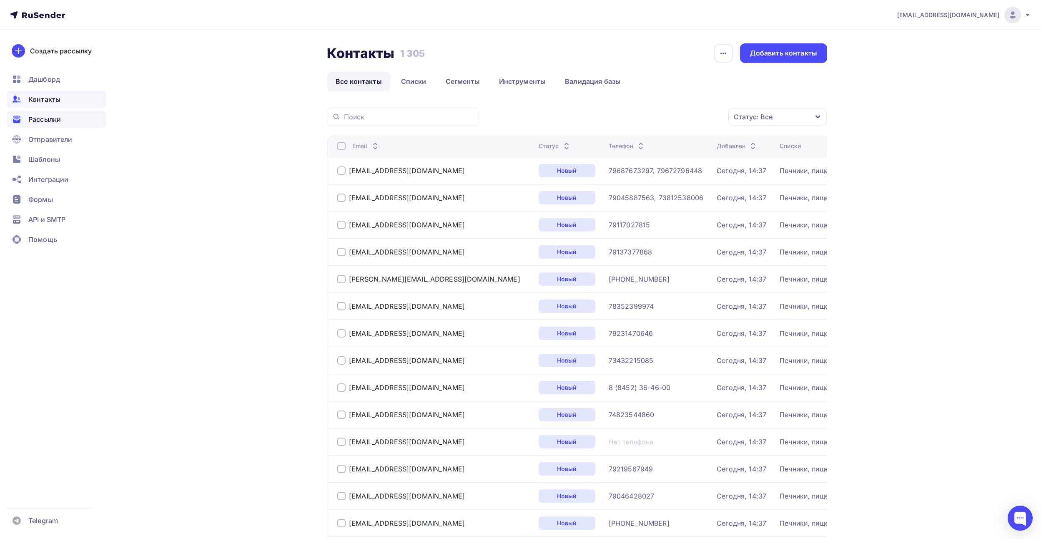
click at [38, 123] on span "Рассылки" at bounding box center [44, 119] width 33 height 10
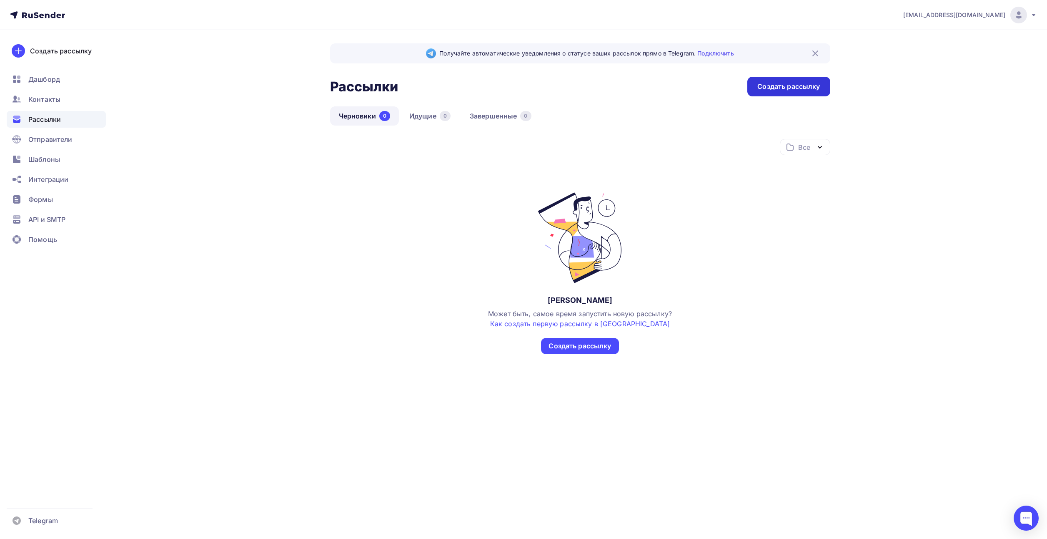
click at [806, 85] on div "Создать рассылку" at bounding box center [788, 87] width 63 height 10
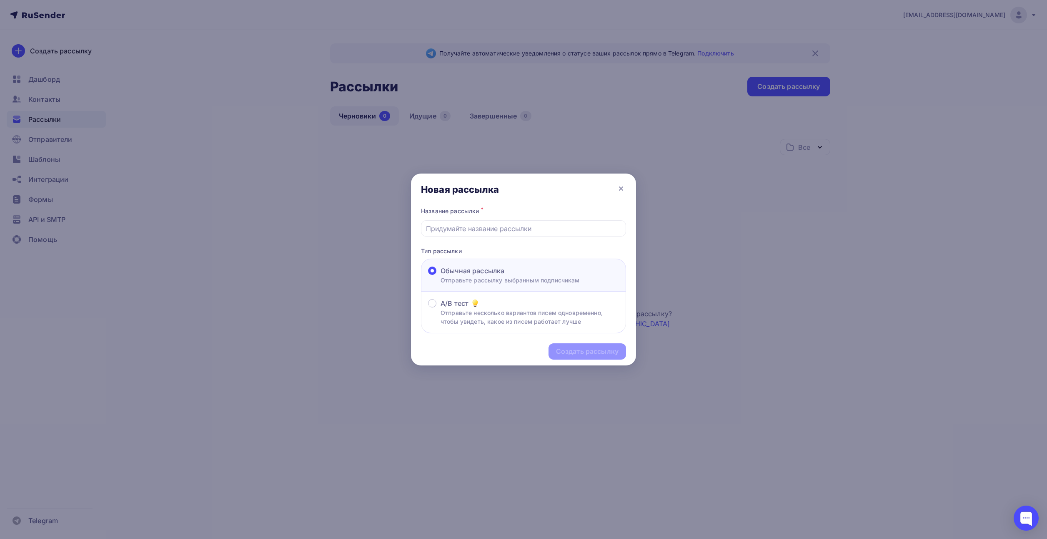
click at [485, 272] on span "Обычная рассылка" at bounding box center [473, 271] width 64 height 10
click at [441, 276] on input "Обычная рассылка Отправьте рассылку выбранным подписчикам" at bounding box center [441, 276] width 0 height 0
click at [472, 228] on input "text" at bounding box center [523, 228] width 195 height 10
type input "Приглашение на Термообработку"
click at [595, 352] on div "Создать рассылку" at bounding box center [587, 351] width 63 height 10
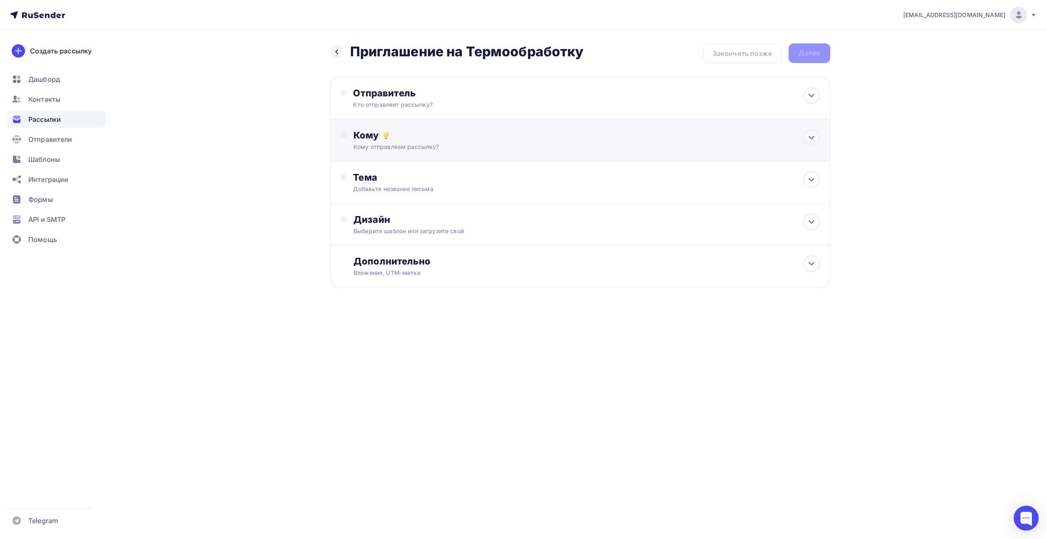
click at [402, 141] on div "Кому Кому отправляем рассылку? Списки получателей Выберите список Все списки id…" at bounding box center [586, 140] width 466 height 22
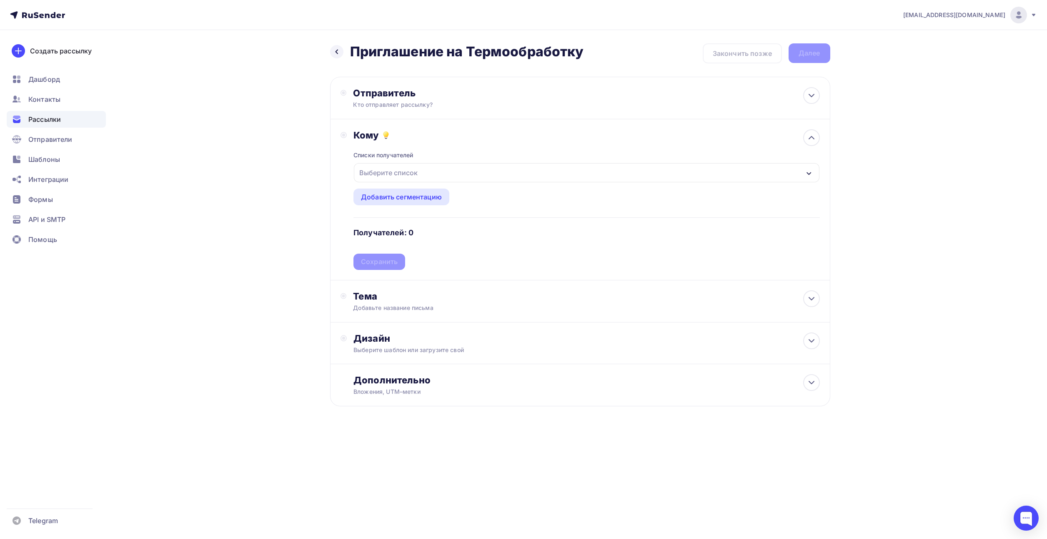
drag, startPoint x: 396, startPoint y: 168, endPoint x: 398, endPoint y: 183, distance: 14.2
click at [396, 168] on div "Выберите список" at bounding box center [388, 172] width 65 height 15
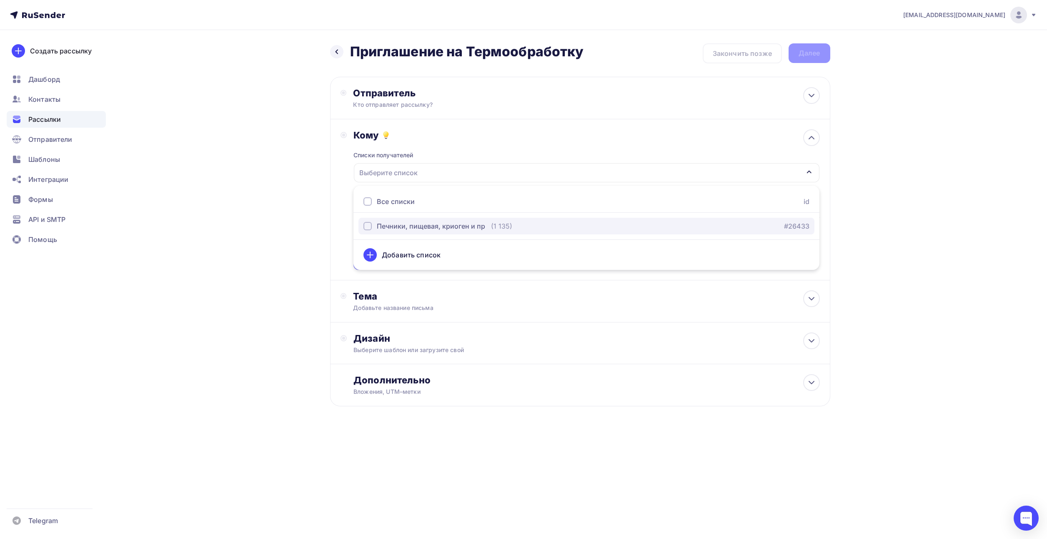
click at [399, 228] on div "Печники, пищевая, криоген и пр" at bounding box center [431, 226] width 108 height 10
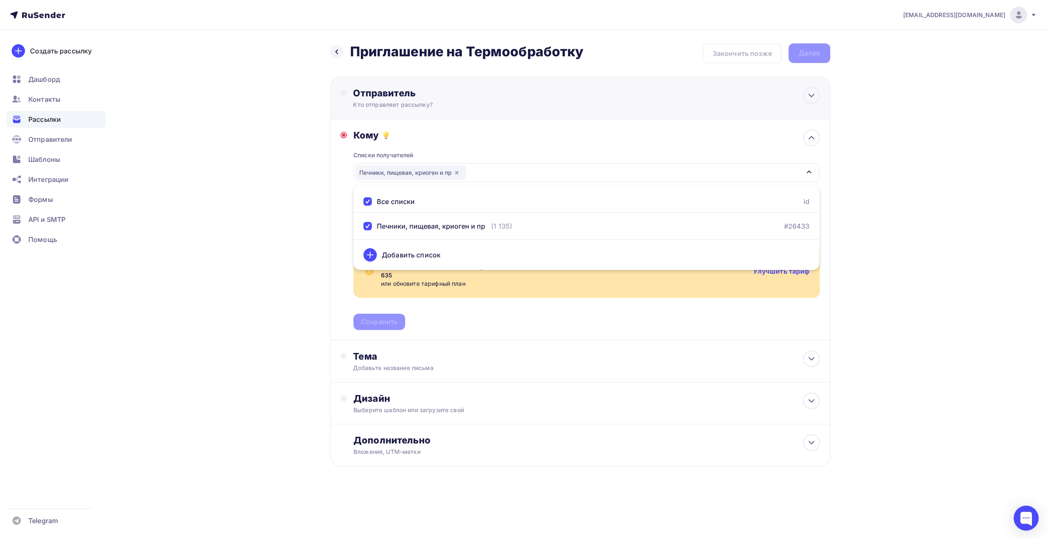
click at [386, 109] on div "Отправитель Кто отправляет рассылку? Email * contact@termodat.ru emailroom@term…" at bounding box center [580, 98] width 500 height 43
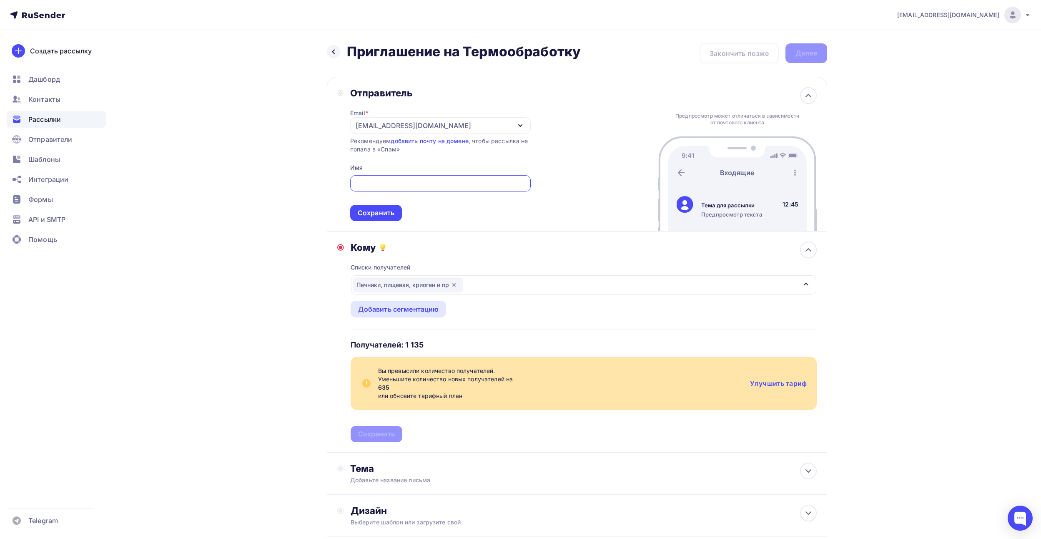
click at [366, 128] on div "[EMAIL_ADDRESS][DOMAIN_NAME]" at bounding box center [413, 125] width 115 height 10
click at [378, 151] on div "emailroom@termodat.ru" at bounding box center [418, 150] width 117 height 10
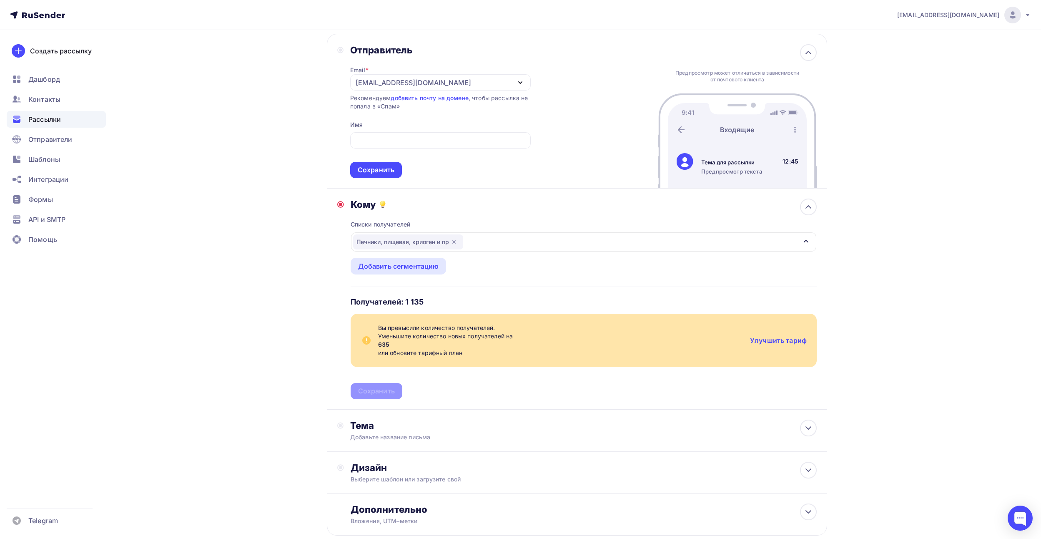
scroll to position [93, 0]
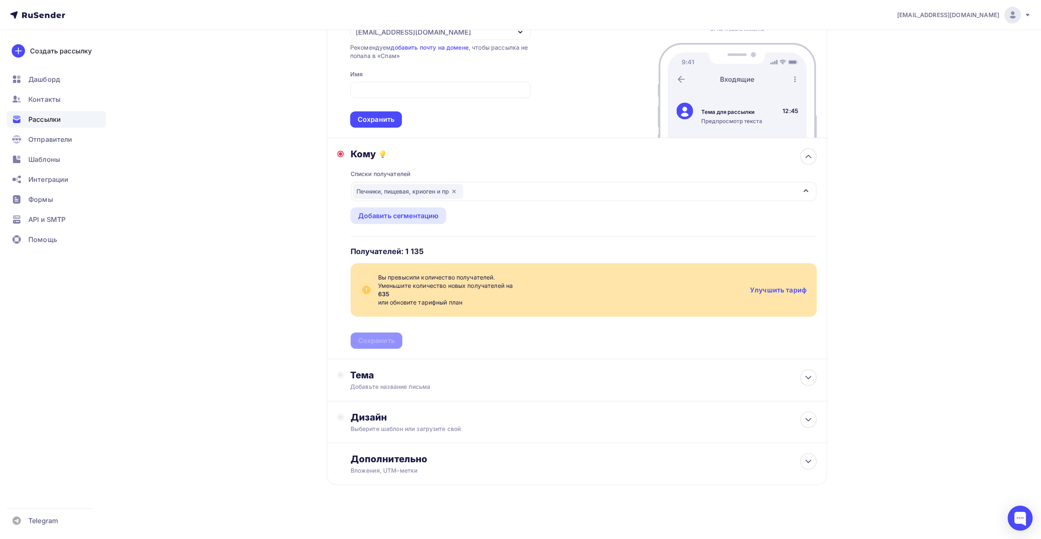
click at [310, 223] on div "Назад Приглашение на Термообработку Приглашение на Термообработку Закончить поз…" at bounding box center [520, 238] width 683 height 602
click at [379, 390] on div "Добавьте название письма" at bounding box center [424, 386] width 148 height 8
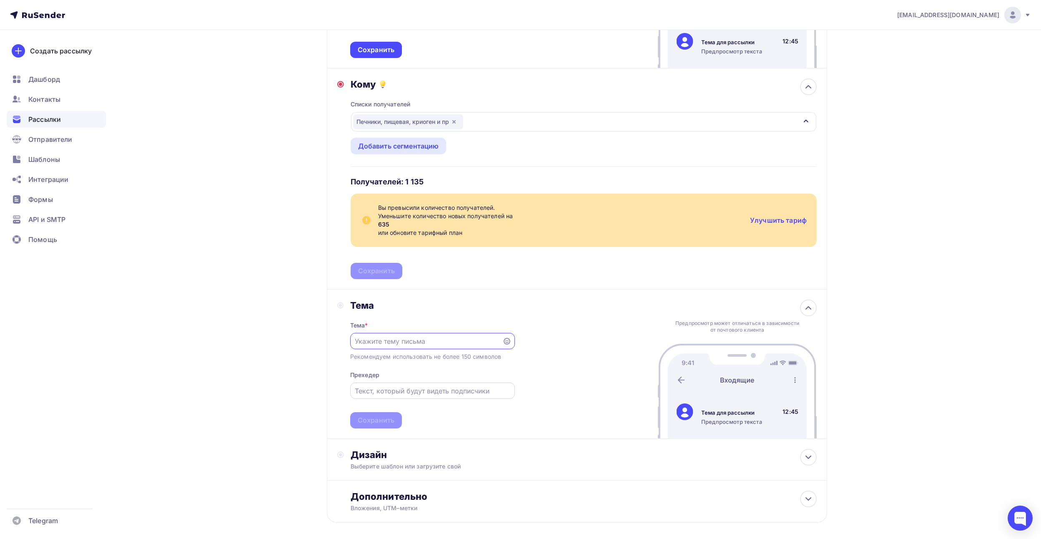
scroll to position [200, 0]
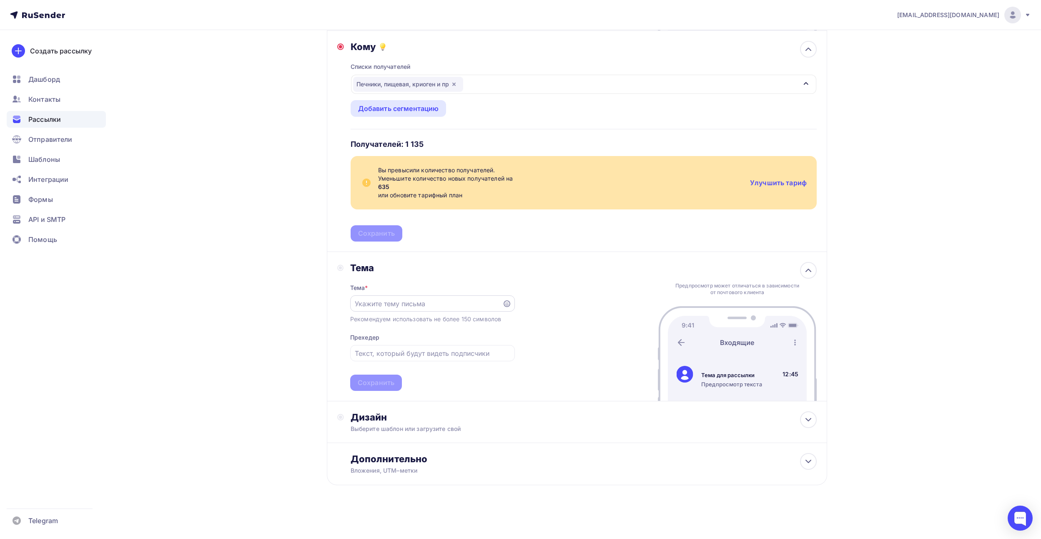
click at [409, 308] on div at bounding box center [432, 303] width 165 height 16
click at [394, 418] on div "Дизайн" at bounding box center [584, 417] width 466 height 12
click at [366, 446] on div "Выбрать шаблон" at bounding box center [387, 451] width 58 height 10
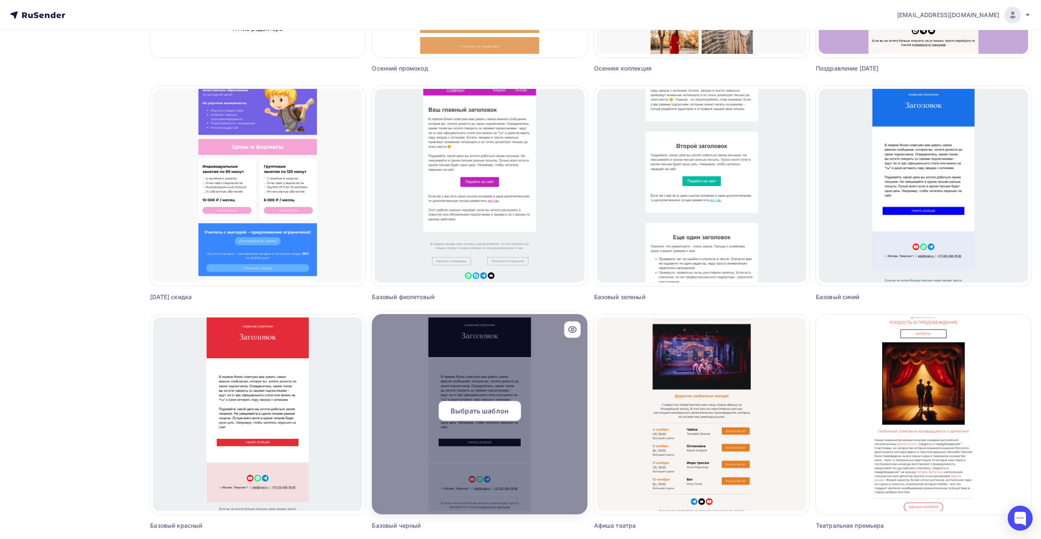
scroll to position [316, 0]
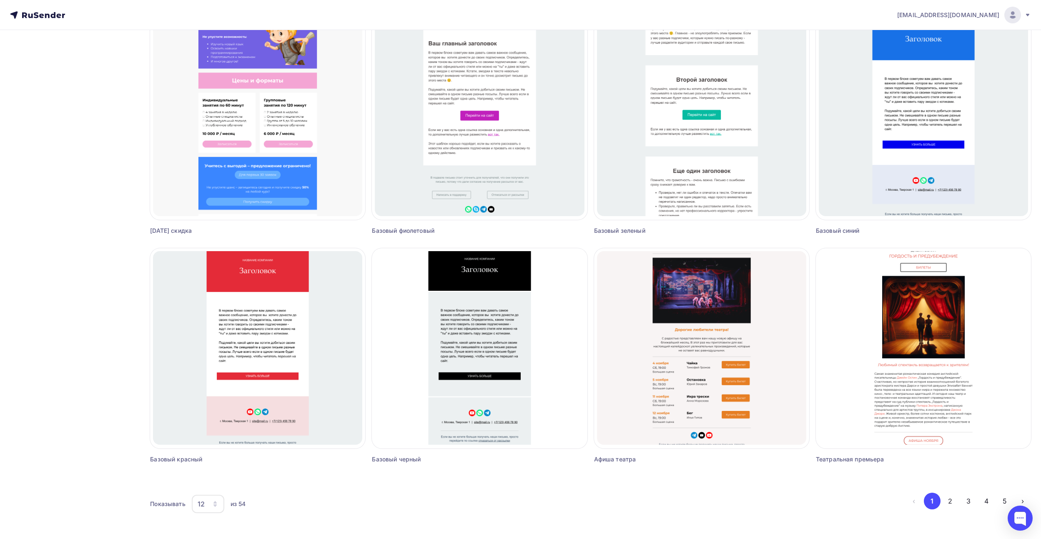
click at [216, 501] on icon "button" at bounding box center [214, 502] width 3 height 3
click at [212, 500] on div "button" at bounding box center [215, 503] width 7 height 7
click at [215, 481] on div "36" at bounding box center [242, 478] width 80 height 10
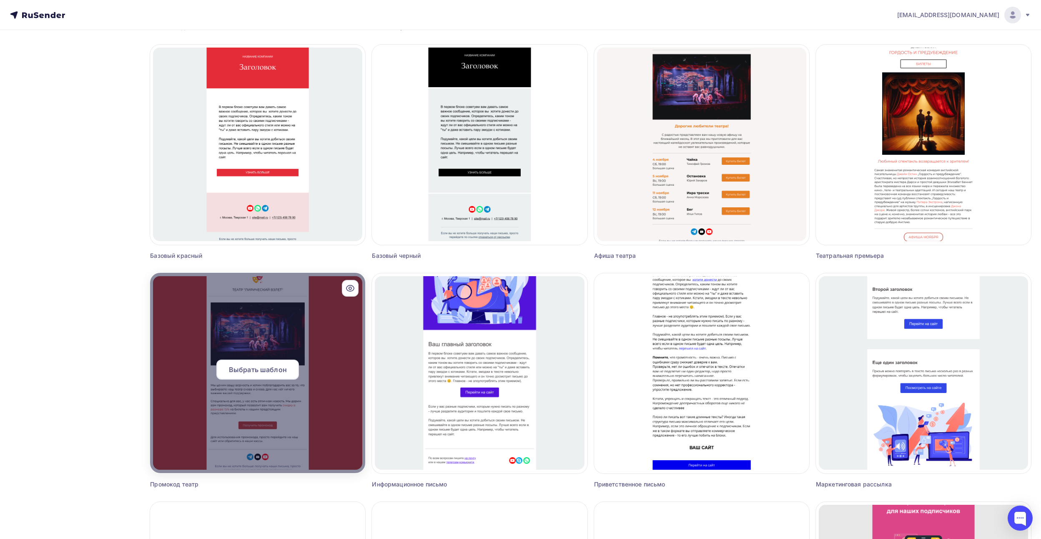
scroll to position [228, 0]
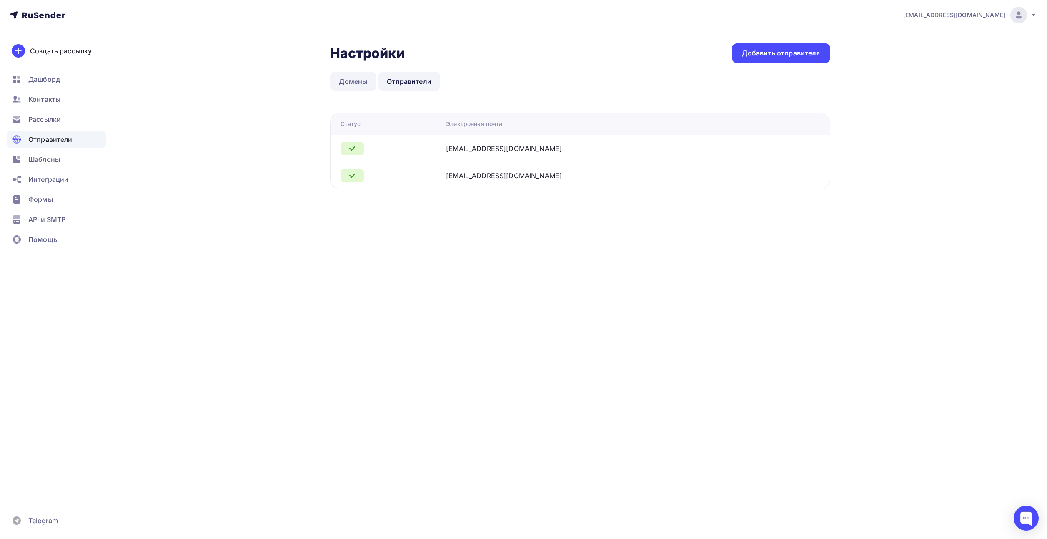
click at [346, 90] on link "Домены" at bounding box center [353, 81] width 47 height 19
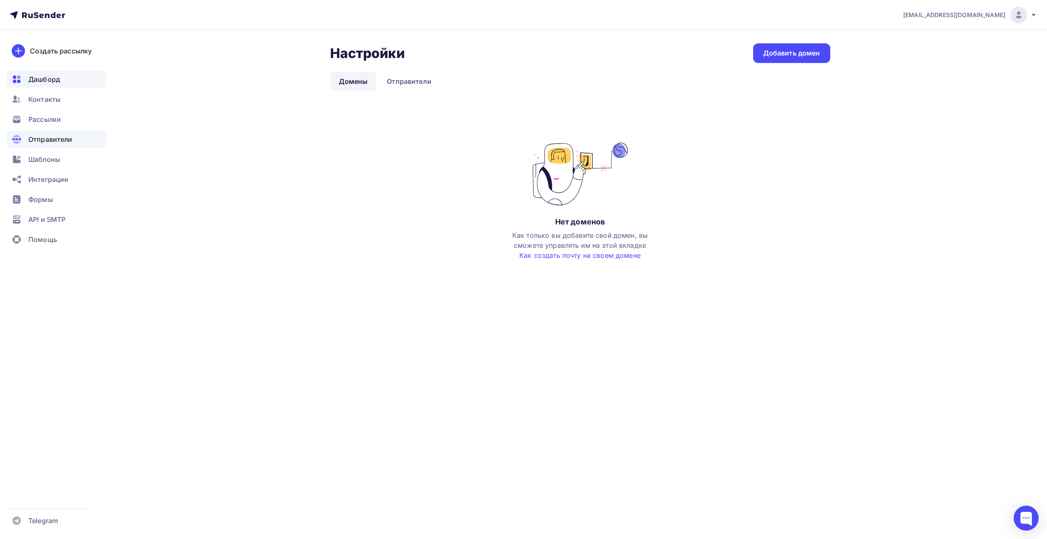
click at [62, 76] on div "Дашборд" at bounding box center [56, 79] width 99 height 17
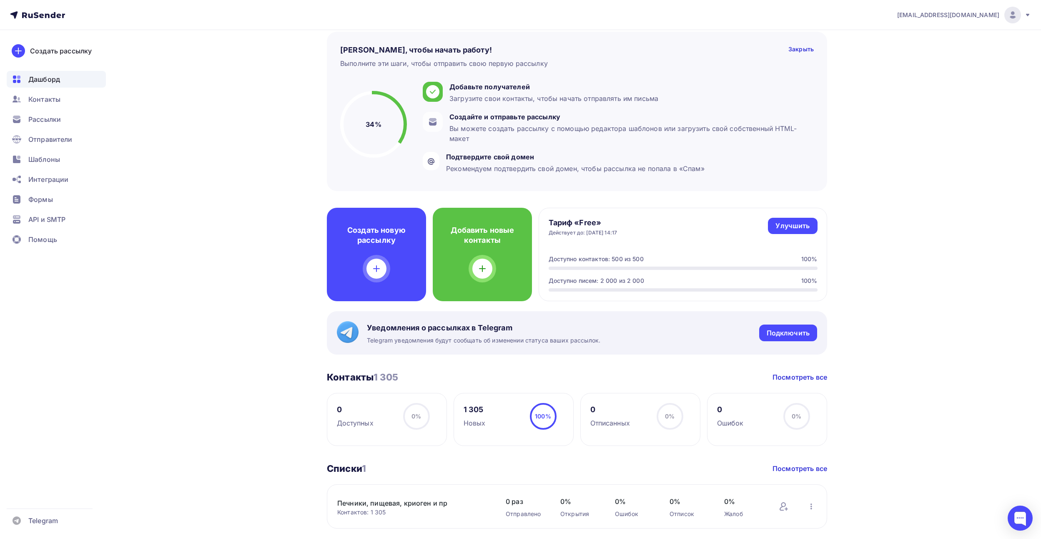
scroll to position [36, 0]
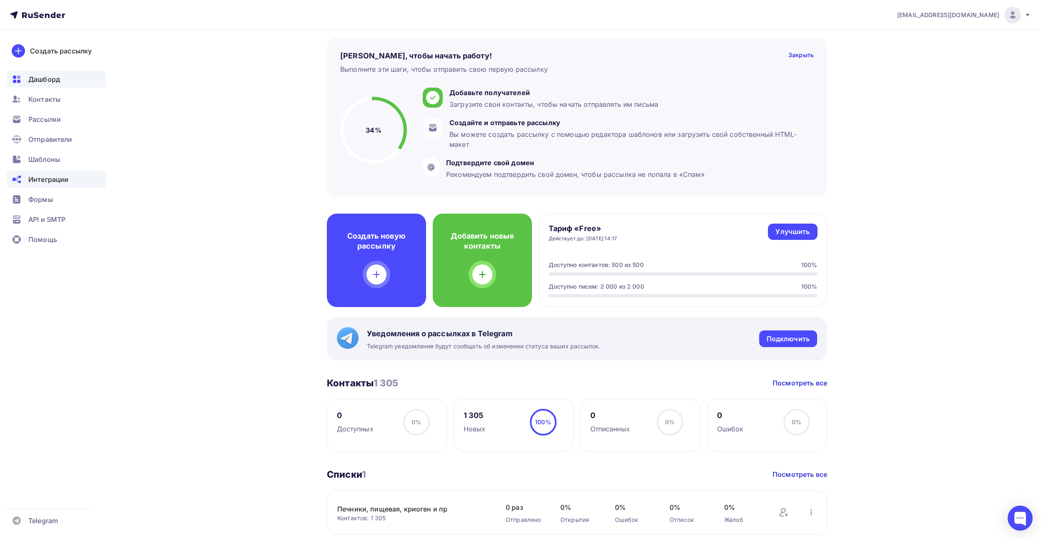
click at [49, 177] on span "Интеграции" at bounding box center [48, 179] width 40 height 10
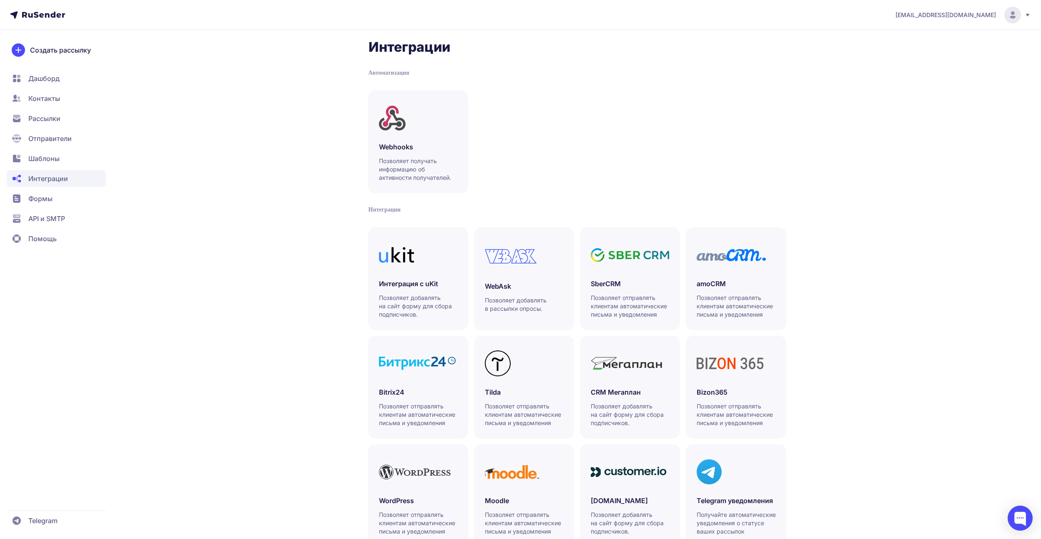
scroll to position [35, 0]
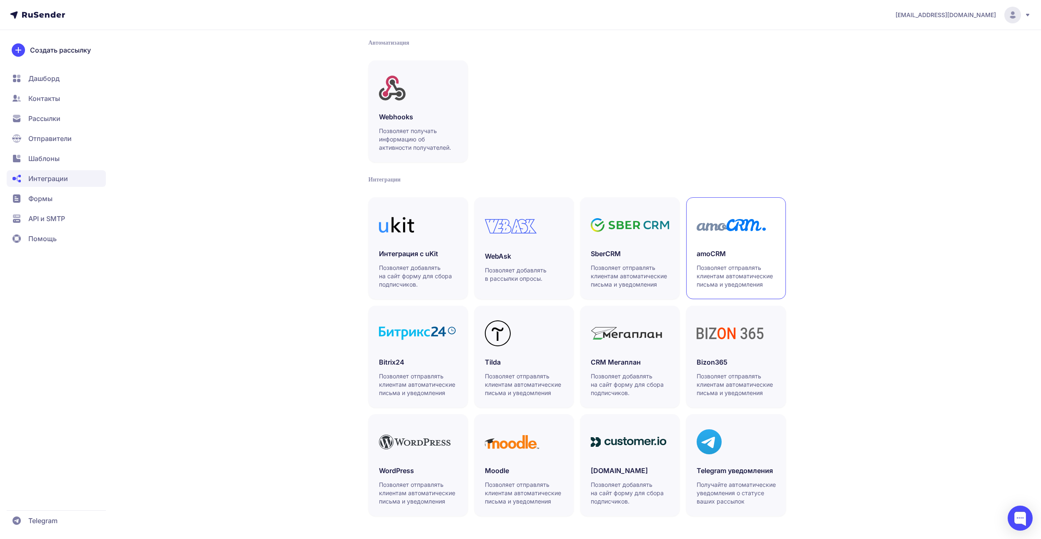
click at [731, 239] on div at bounding box center [736, 225] width 78 height 34
click at [35, 197] on span "Формы" at bounding box center [40, 198] width 24 height 10
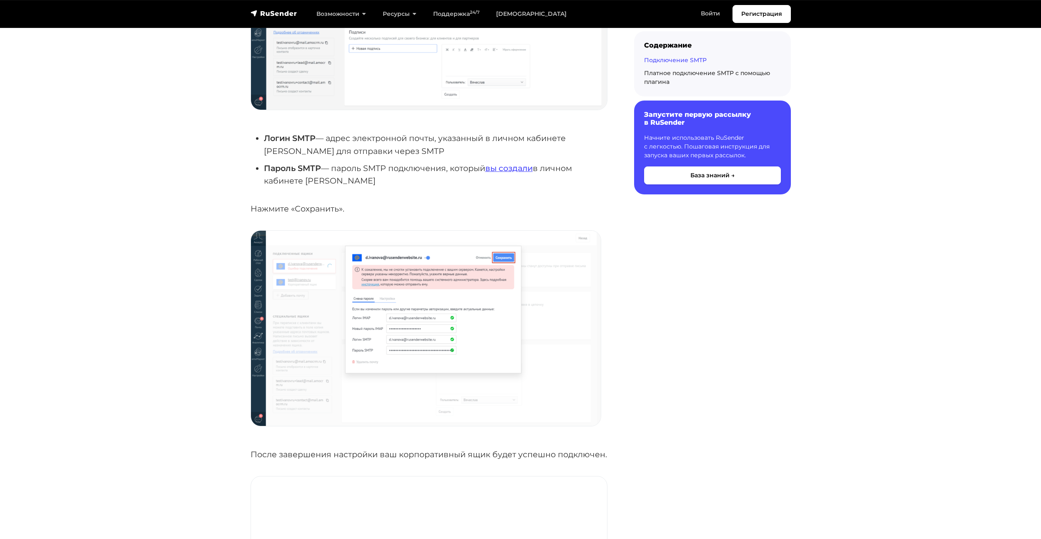
scroll to position [1542, 0]
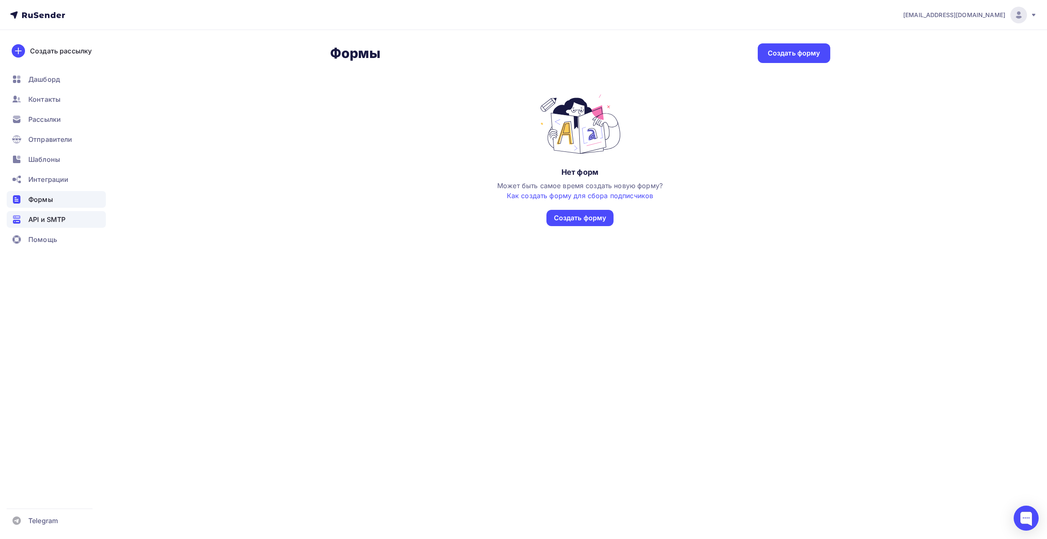
click at [34, 223] on span "API и SMTP" at bounding box center [46, 219] width 37 height 10
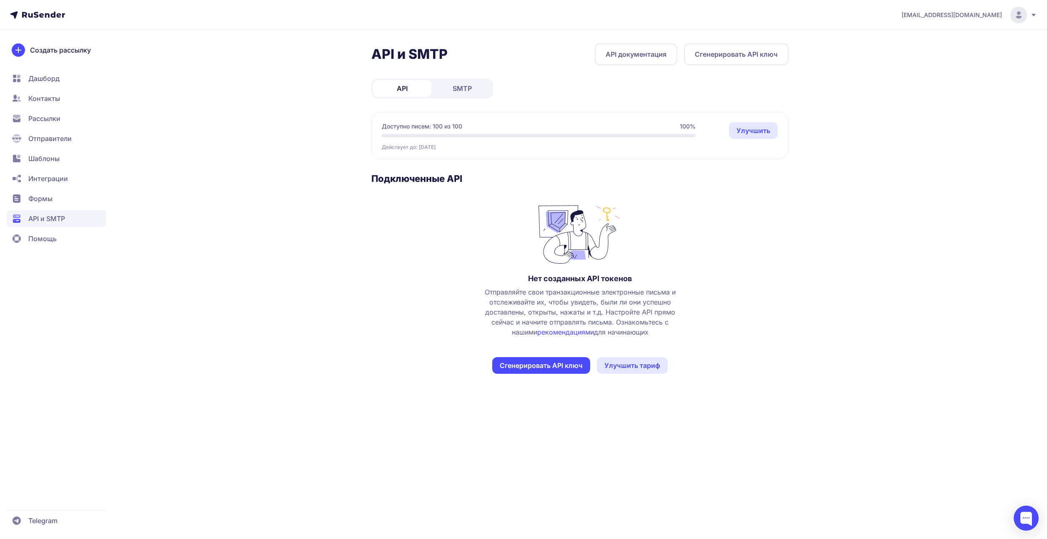
click at [465, 98] on div "API и SMTP API документация Сгенерировать API ключ API SMTP Доступно писем: 100…" at bounding box center [579, 218] width 417 height 350
click at [465, 93] on link "SMTP" at bounding box center [462, 88] width 58 height 17
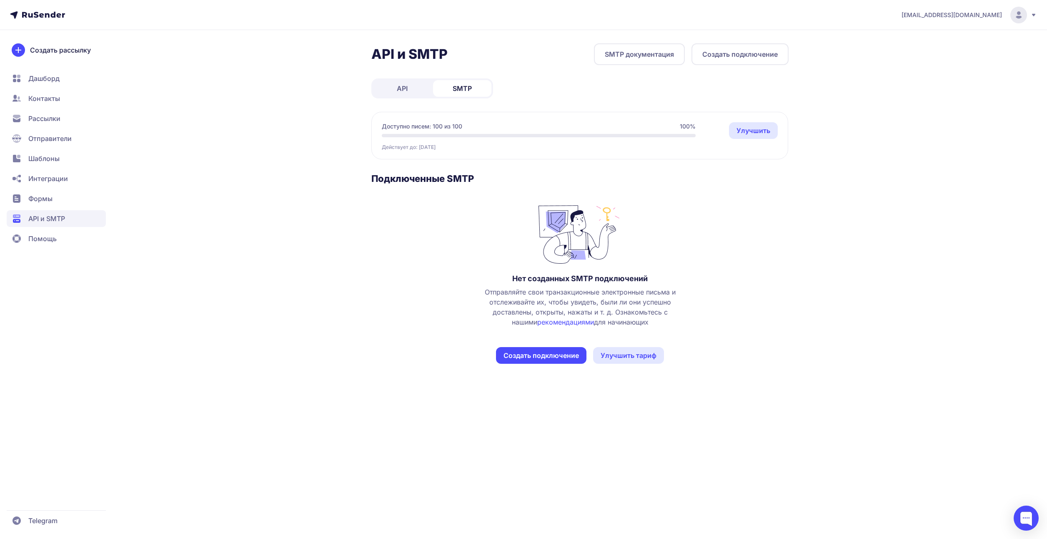
click at [33, 80] on span "Дашборд" at bounding box center [43, 78] width 31 height 10
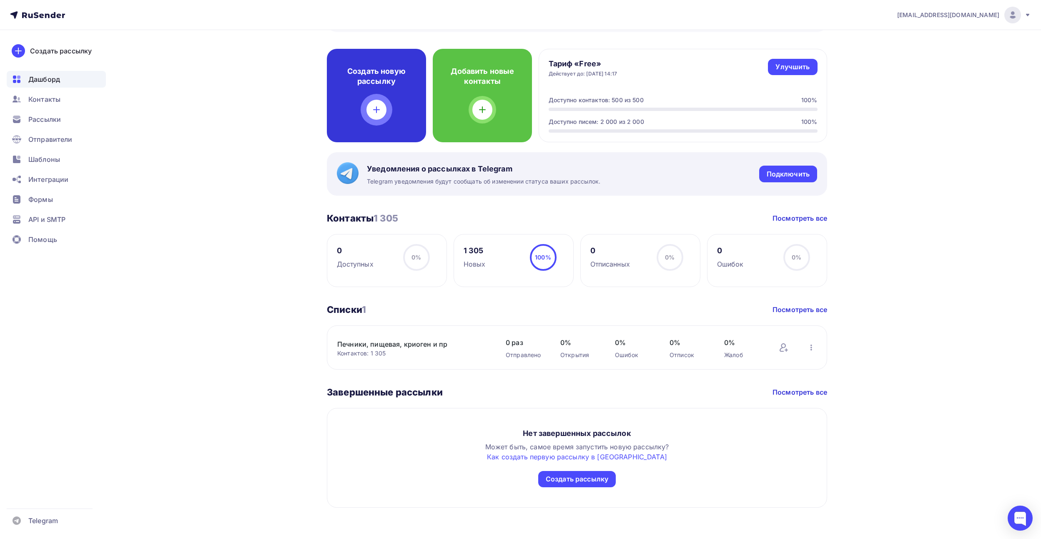
scroll to position [203, 0]
